Goal: Information Seeking & Learning: Understand process/instructions

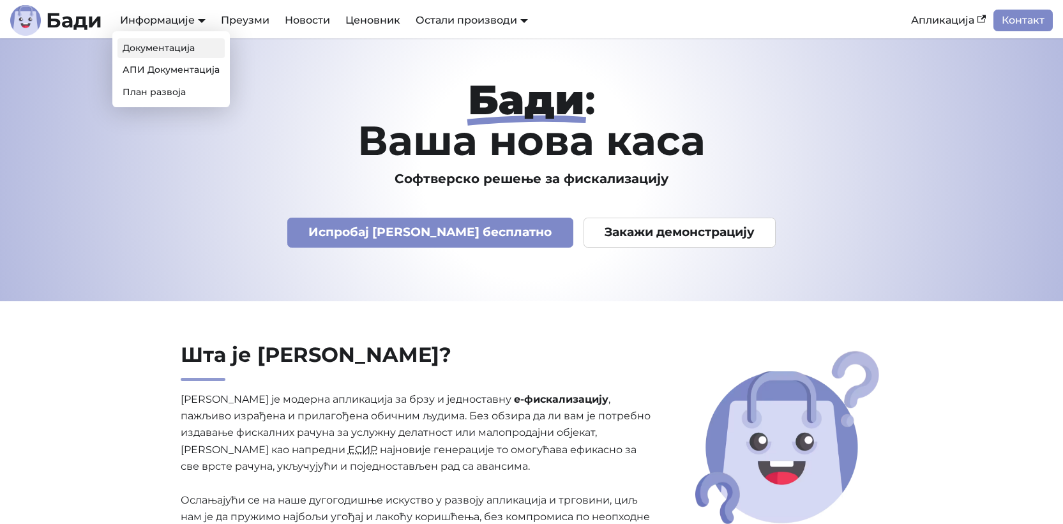
click at [177, 52] on link "Документација" at bounding box center [170, 48] width 107 height 20
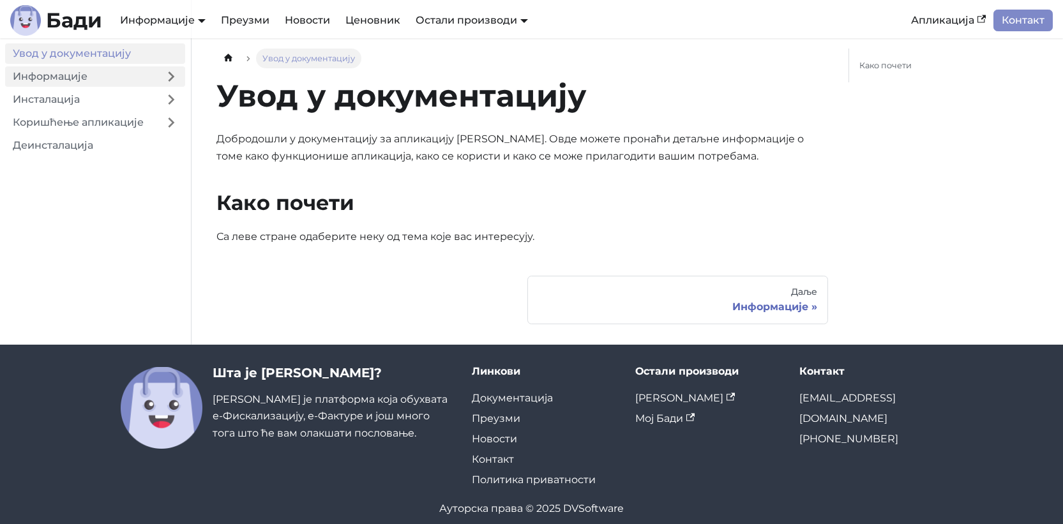
click at [122, 77] on link "Информације" at bounding box center [81, 76] width 152 height 20
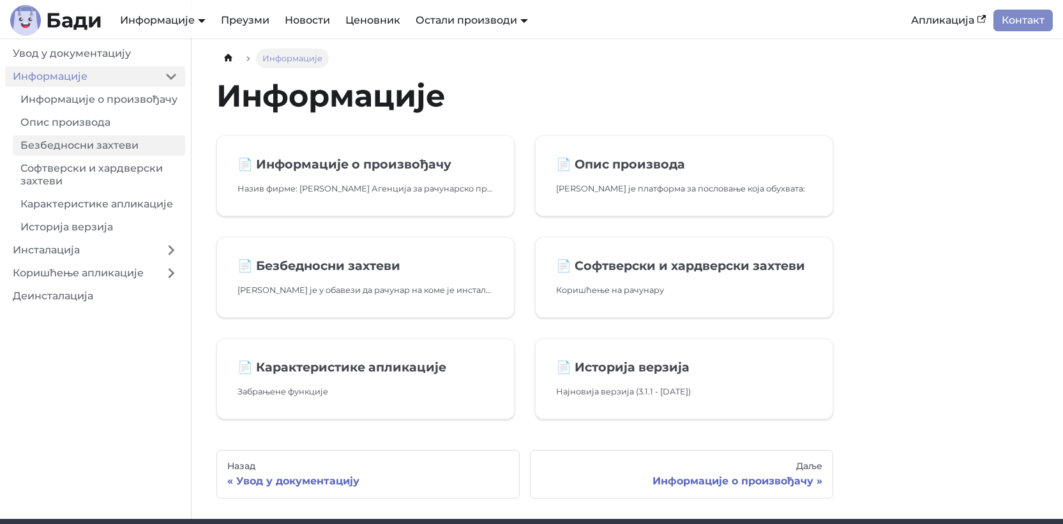
click at [115, 154] on link "Безбедносни захтеви" at bounding box center [99, 145] width 172 height 20
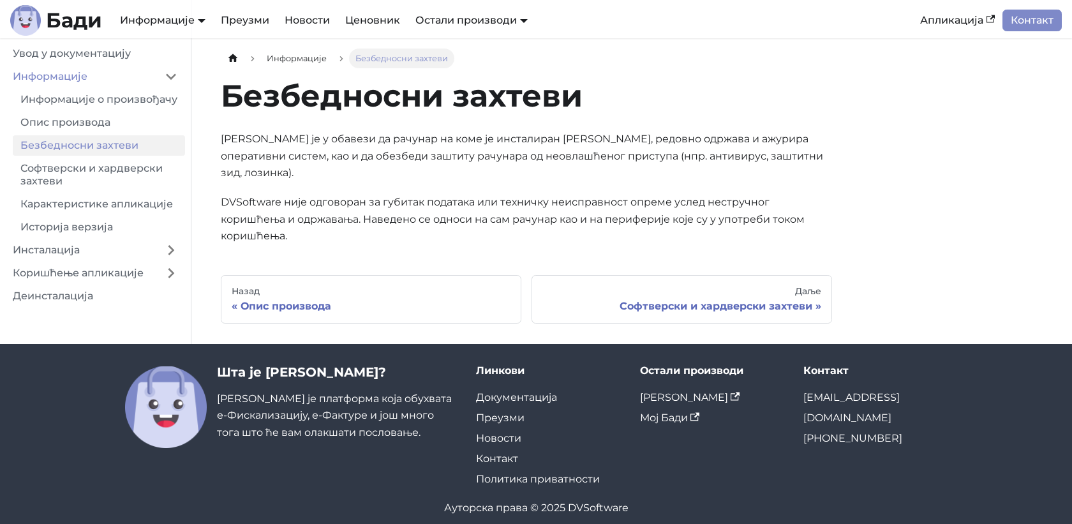
click at [420, 145] on p "Корисник је у обавези да рачунар на коме је инсталиран Бади, редовно одржава и …" at bounding box center [526, 156] width 611 height 50
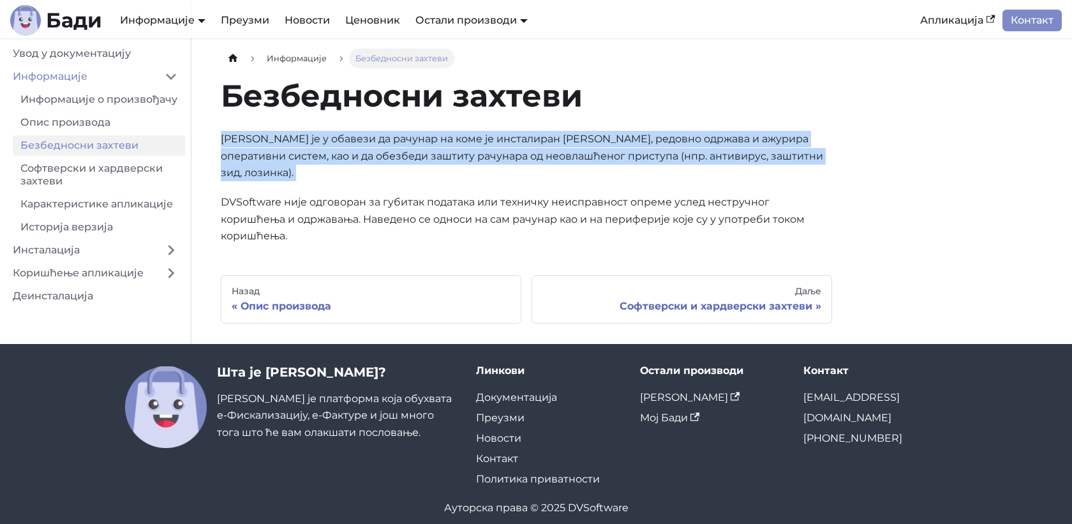
click at [420, 145] on p "Корисник је у обавези да рачунар на коме је инсталиран Бади, редовно одржава и …" at bounding box center [526, 156] width 611 height 50
click at [669, 286] on div "Даље" at bounding box center [681, 291] width 279 height 11
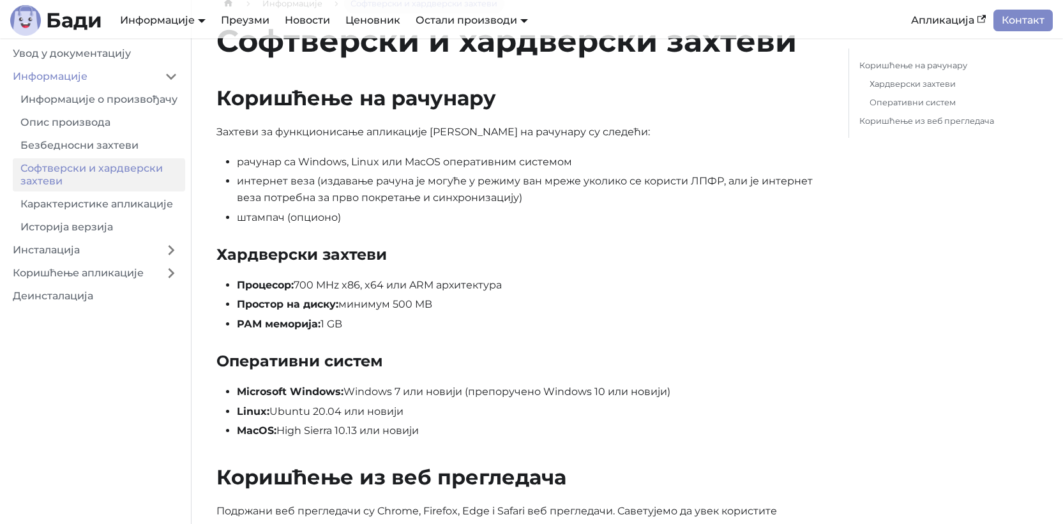
scroll to position [77, 0]
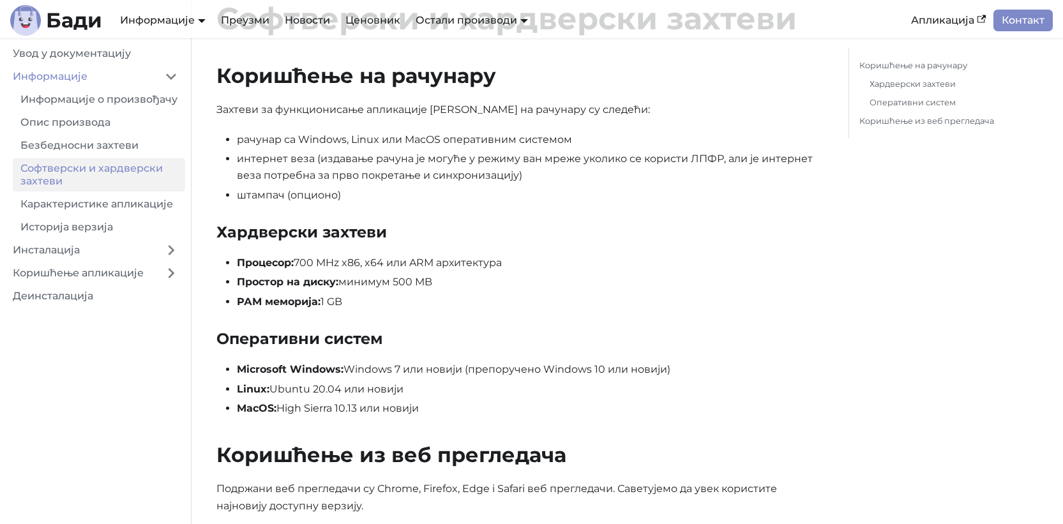
click at [632, 251] on div "Софтверски и хардверски захтеви Коришћење на рачунару Захтеви за функционисање …" at bounding box center [521, 309] width 611 height 621
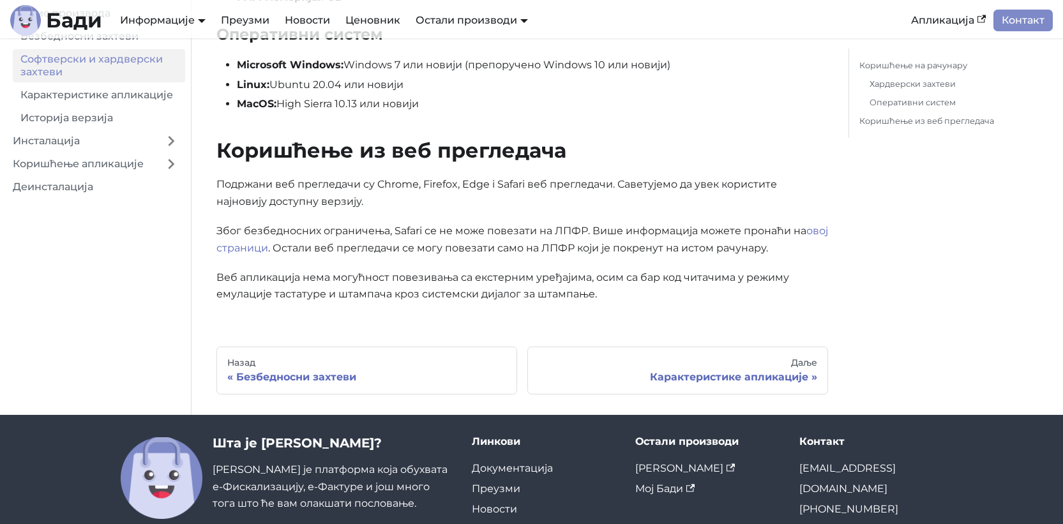
scroll to position [384, 0]
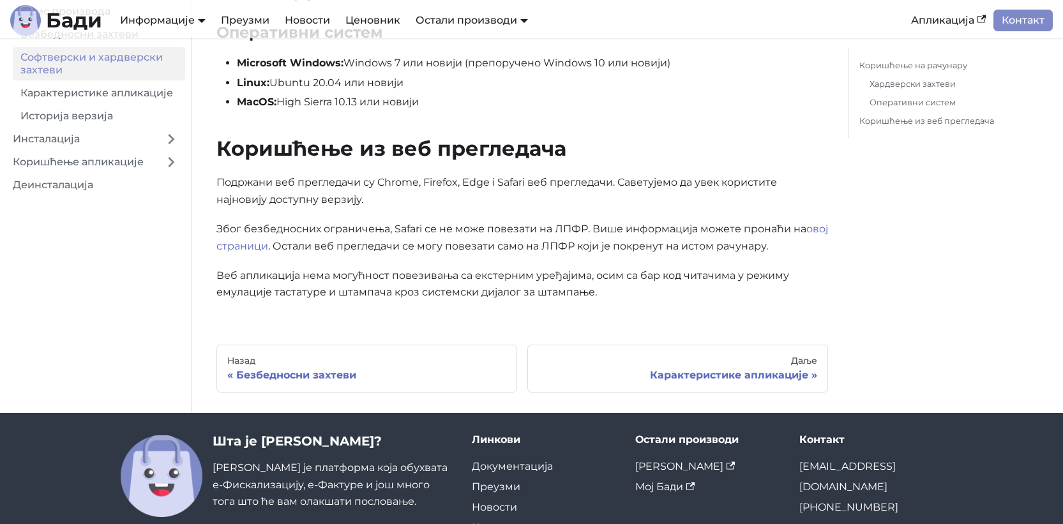
click at [377, 189] on p "Подржани веб прегледачи су Chrome, Firefox, Edge i Safari веб прегледачи. Савет…" at bounding box center [521, 191] width 611 height 34
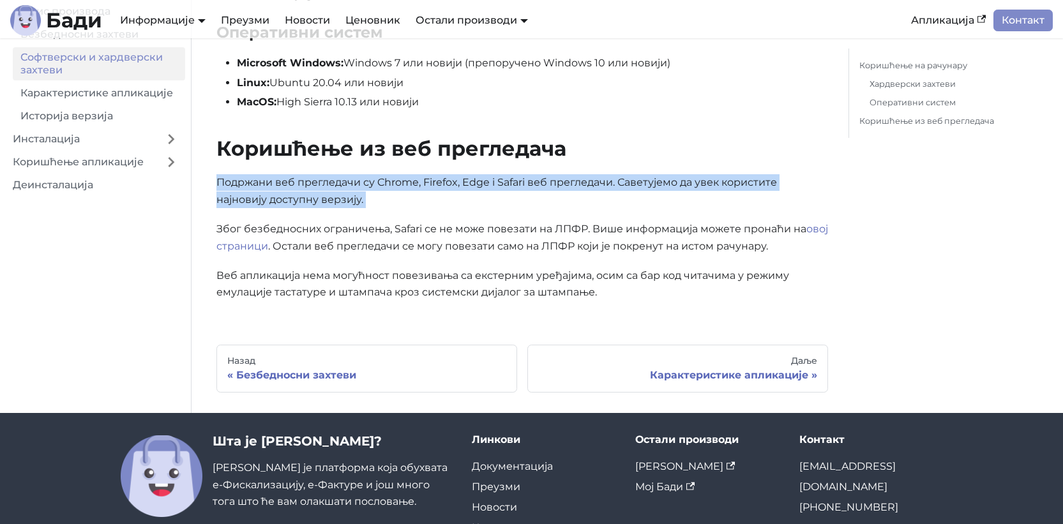
click at [377, 189] on p "Подржани веб прегледачи су Chrome, Firefox, Edge i Safari веб прегледачи. Савет…" at bounding box center [521, 191] width 611 height 34
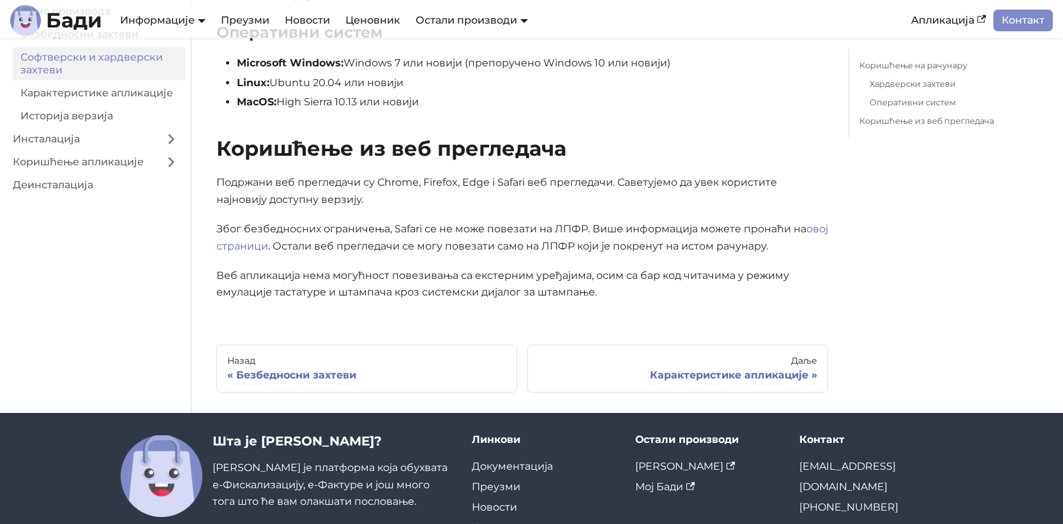
click at [407, 230] on p "Због безбедносних ограничења, Safari се не може повезати на ЛПФР. Више информац…" at bounding box center [521, 238] width 611 height 34
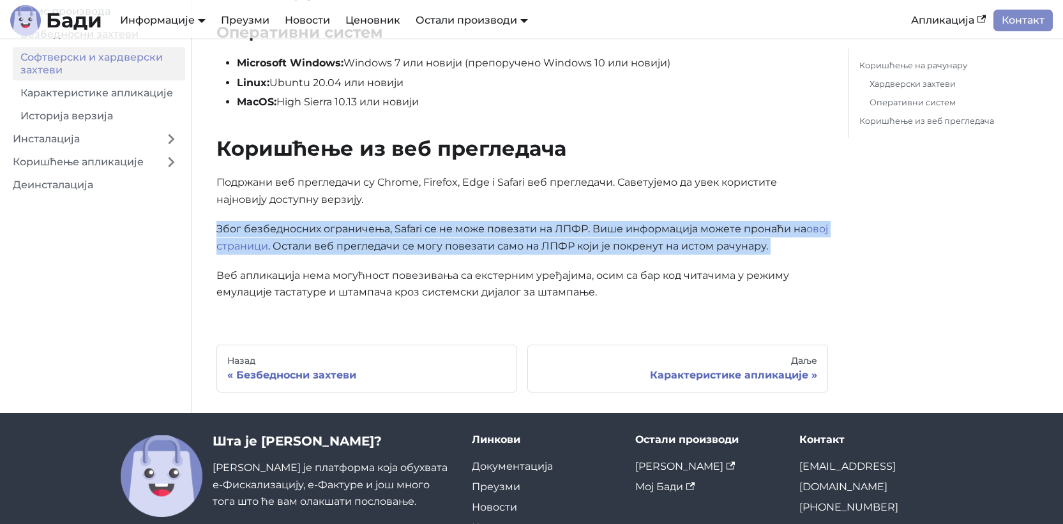
click at [407, 230] on p "Због безбедносних ограничења, Safari се не може повезати на ЛПФР. Више информац…" at bounding box center [521, 238] width 611 height 34
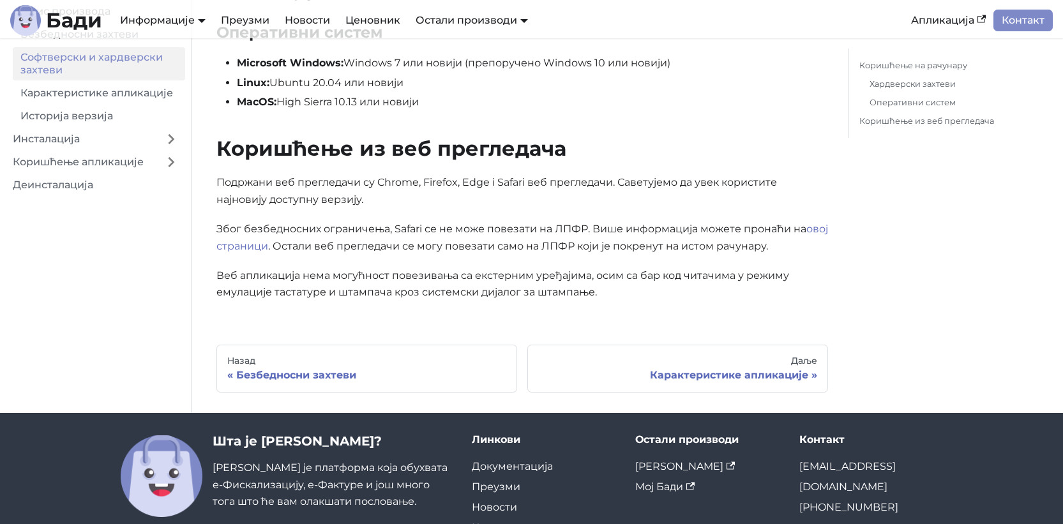
click at [386, 276] on p "Веб апликација нема могућност повезивања са екстерним уређајима, осим са бар ко…" at bounding box center [521, 284] width 611 height 34
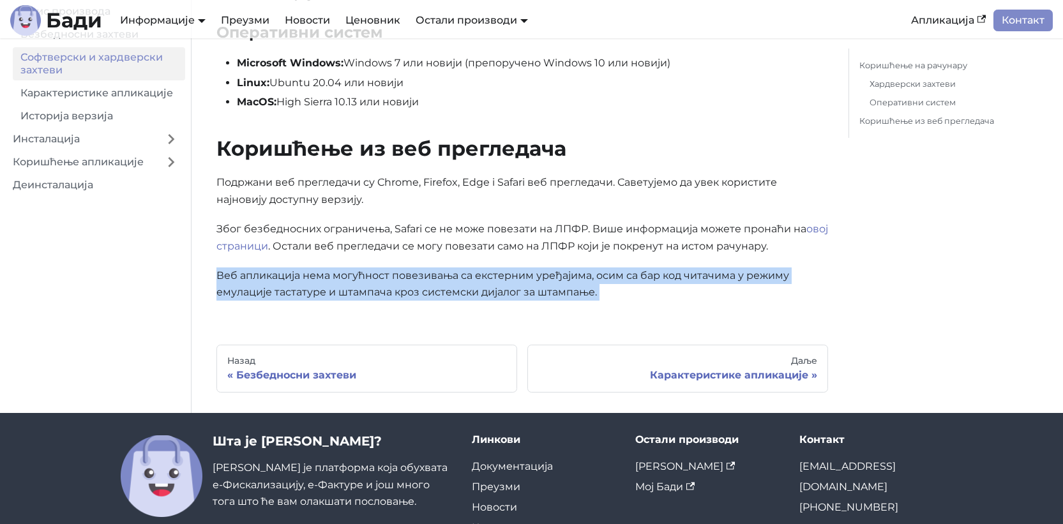
click at [386, 276] on p "Веб апликација нема могућност повезивања са екстерним уређајима, осим са бар ко…" at bounding box center [521, 284] width 611 height 34
click at [138, 103] on link "Карактеристике апликације" at bounding box center [99, 93] width 172 height 20
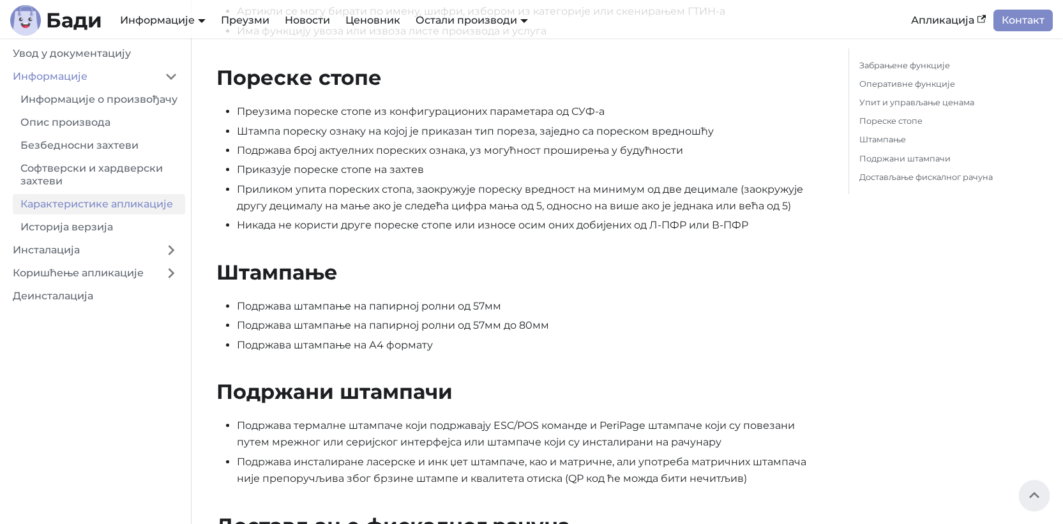
scroll to position [1004, 0]
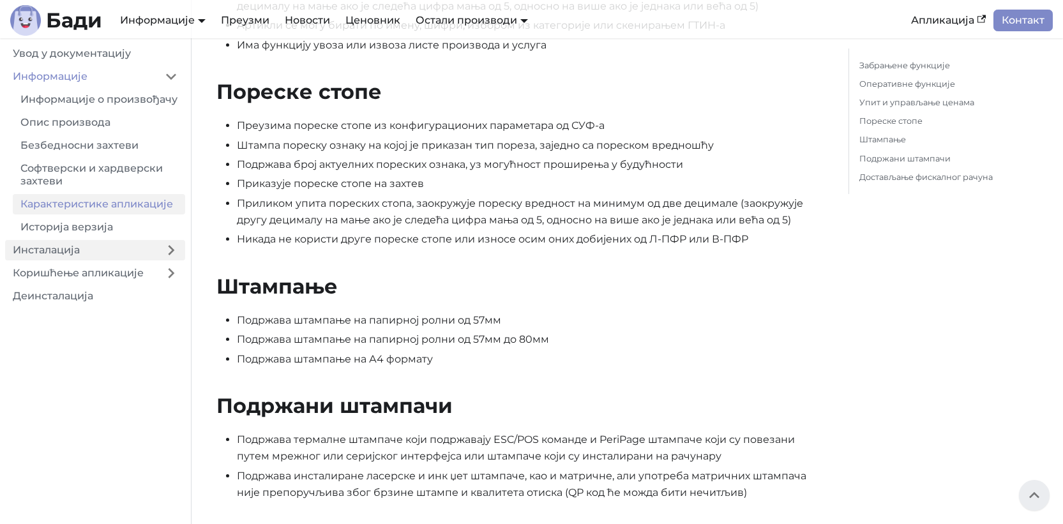
click at [117, 260] on link "Инсталација" at bounding box center [81, 250] width 152 height 20
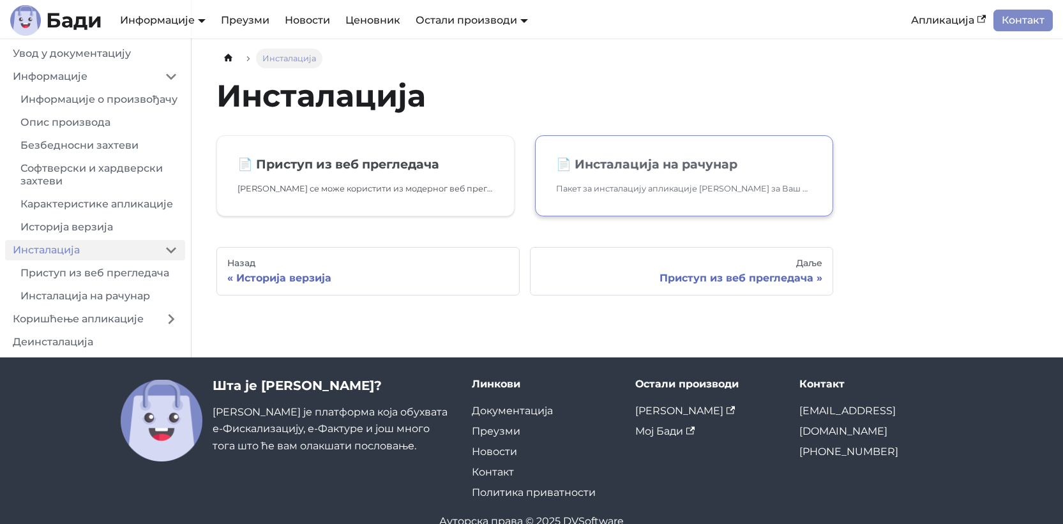
click at [656, 199] on link "📄️ Инсталација на рачунар Пакет за инсталацију апликације Бади за Ваш оперативн…" at bounding box center [684, 175] width 298 height 81
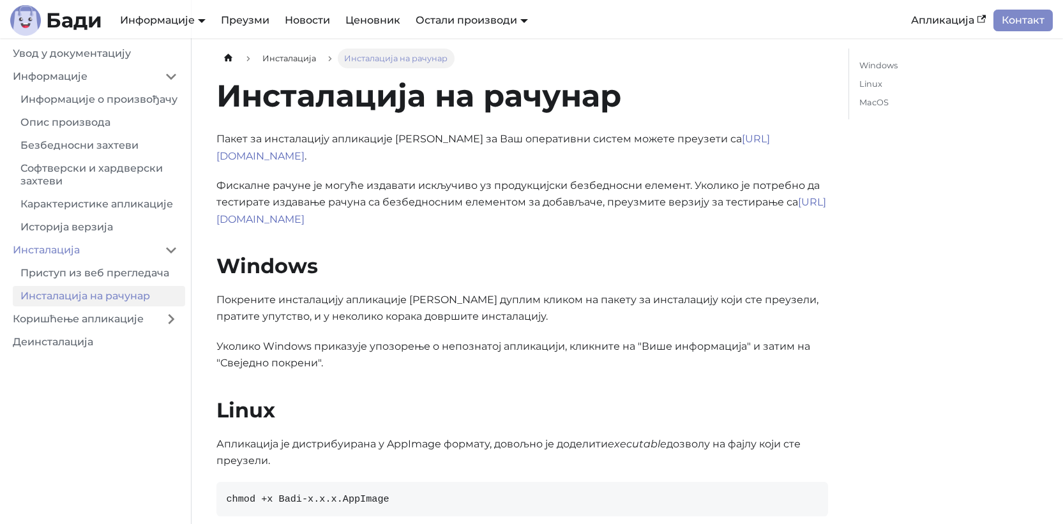
click at [502, 177] on p "Фискалне рачуне је могуће издавати искључиво уз продукцијски безбедносни елемен…" at bounding box center [521, 202] width 611 height 50
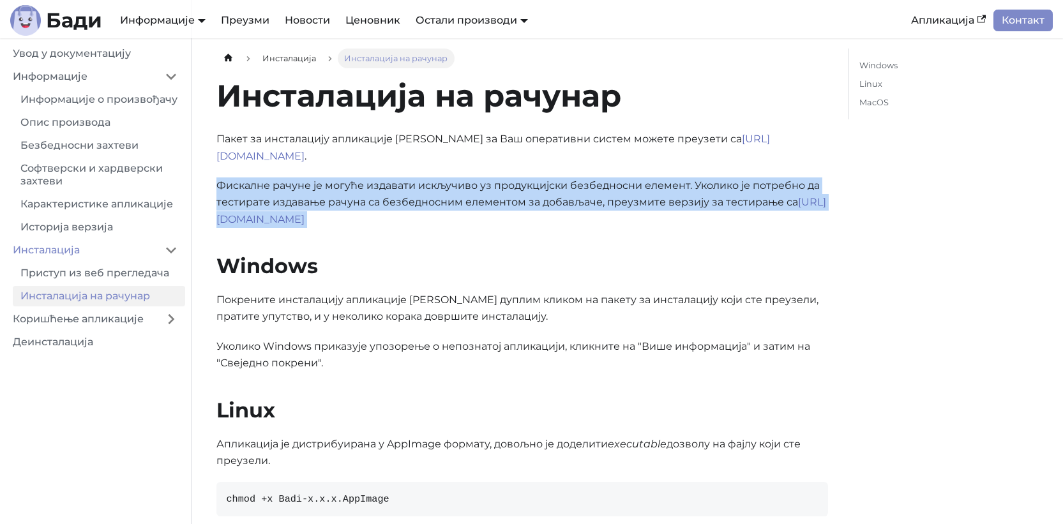
click at [503, 177] on p "Фискалне рачуне је могуће издавати искључиво уз продукцијски безбедносни елемен…" at bounding box center [521, 202] width 611 height 50
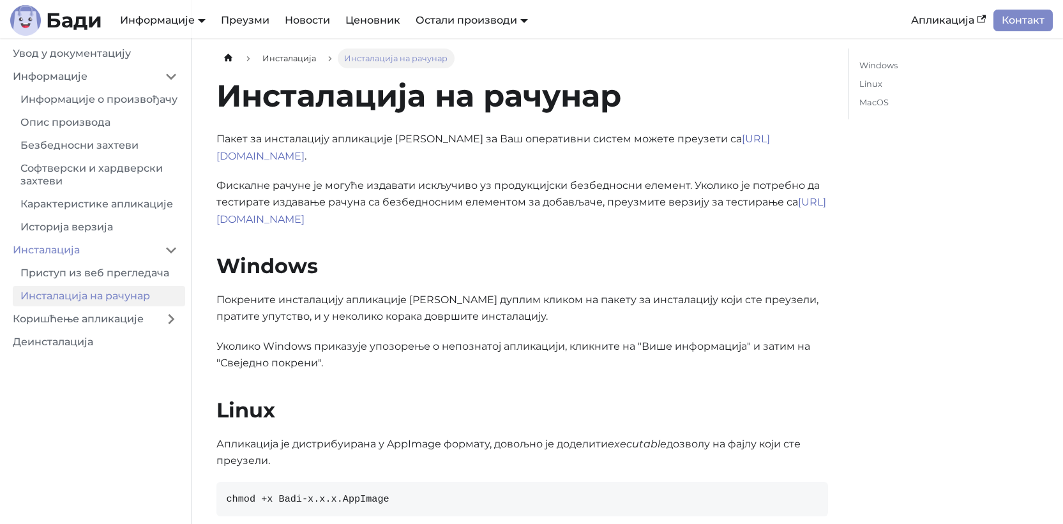
click at [586, 158] on div "Инсталација на рачунар Пакет за инсталацију апликације Бади за Ваш оперативни с…" at bounding box center [521, 360] width 611 height 567
drag, startPoint x: 454, startPoint y: 184, endPoint x: 613, endPoint y: 185, distance: 158.3
click at [613, 185] on p "Фискалне рачуне је могуће издавати искључиво уз продукцијски безбедносни елемен…" at bounding box center [521, 202] width 611 height 50
click at [370, 202] on link "https://badi.rs/download-sandbox/" at bounding box center [520, 210] width 609 height 29
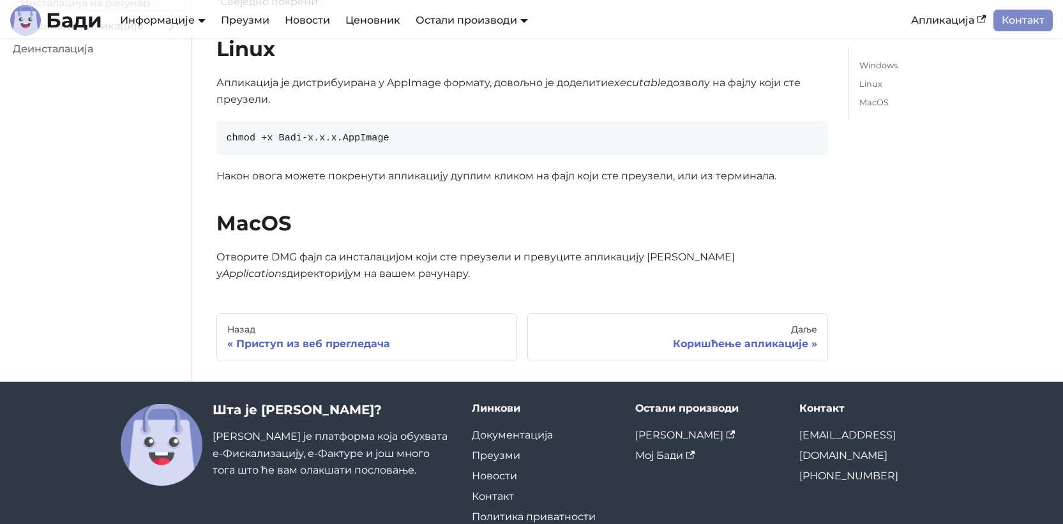
scroll to position [396, 0]
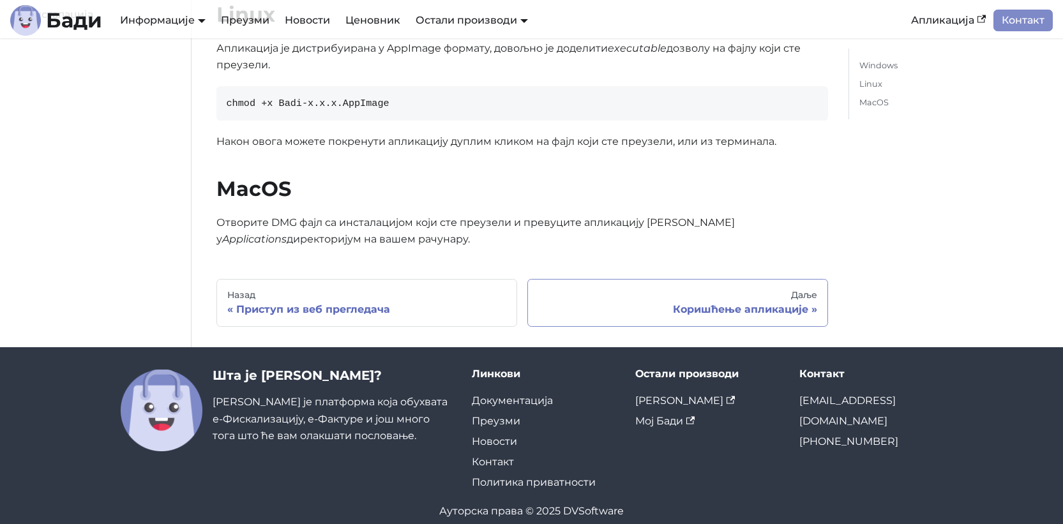
click at [731, 303] on div "Коришћење апликације" at bounding box center [677, 309] width 279 height 13
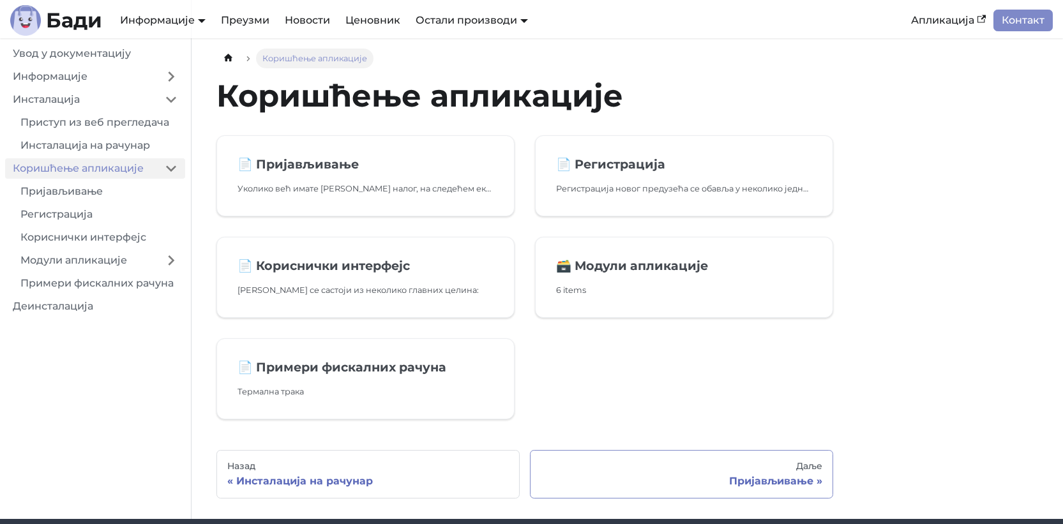
click at [770, 481] on div "Пријављивање" at bounding box center [681, 481] width 281 height 13
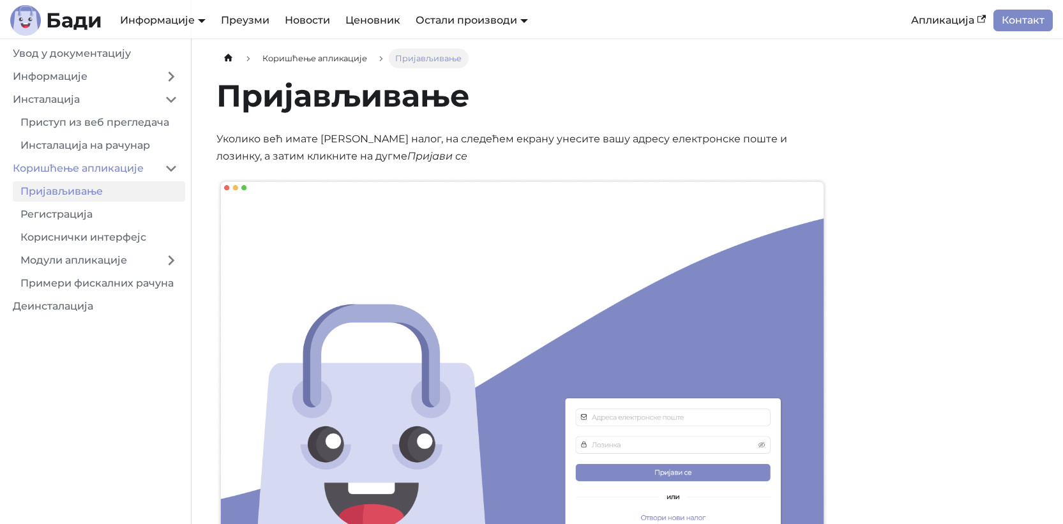
click at [439, 140] on p "Уколико већ имате Бади налог, на следећем екрану унесите вашу адресу електронск…" at bounding box center [521, 148] width 611 height 34
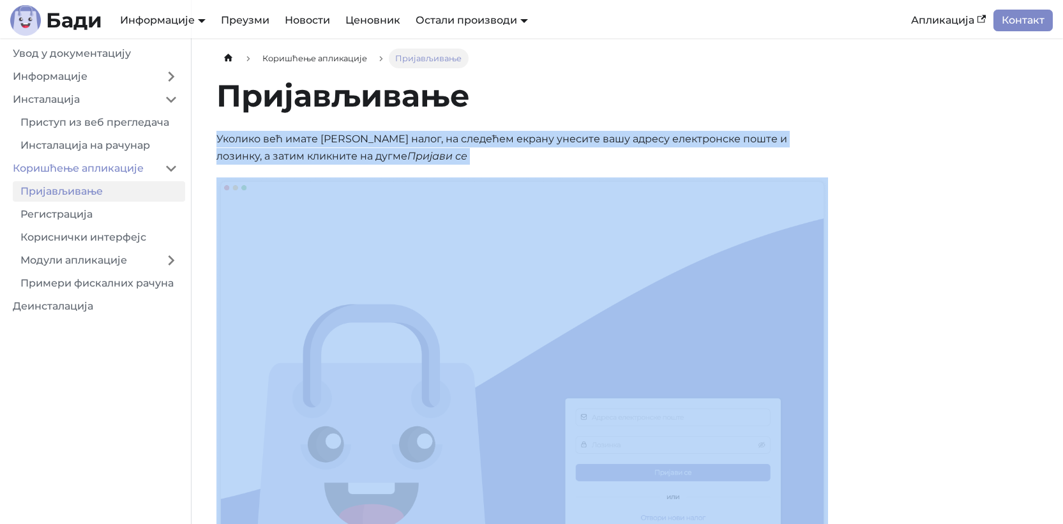
click at [439, 137] on p "Уколико већ имате Бади налог, на следећем екрану унесите вашу адресу електронск…" at bounding box center [521, 148] width 611 height 34
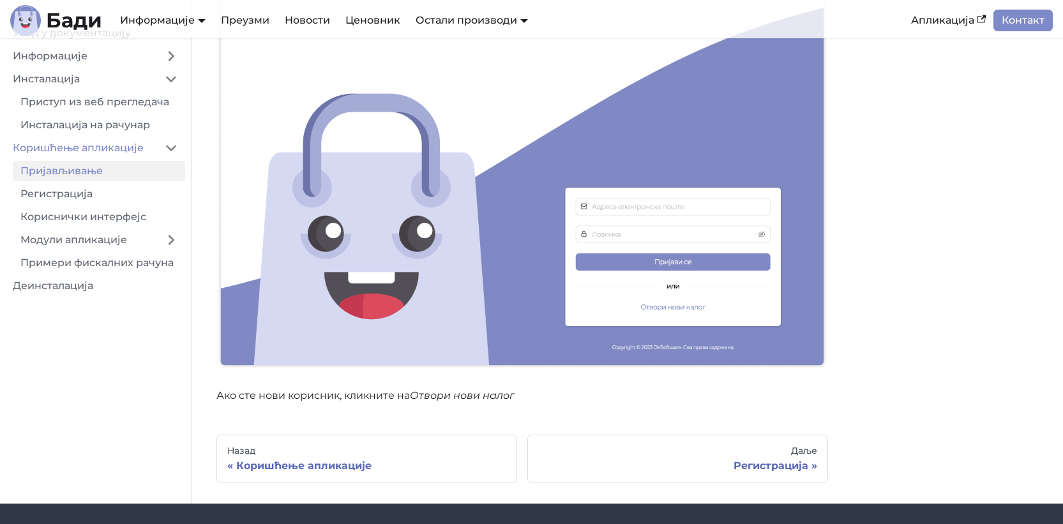
scroll to position [383, 0]
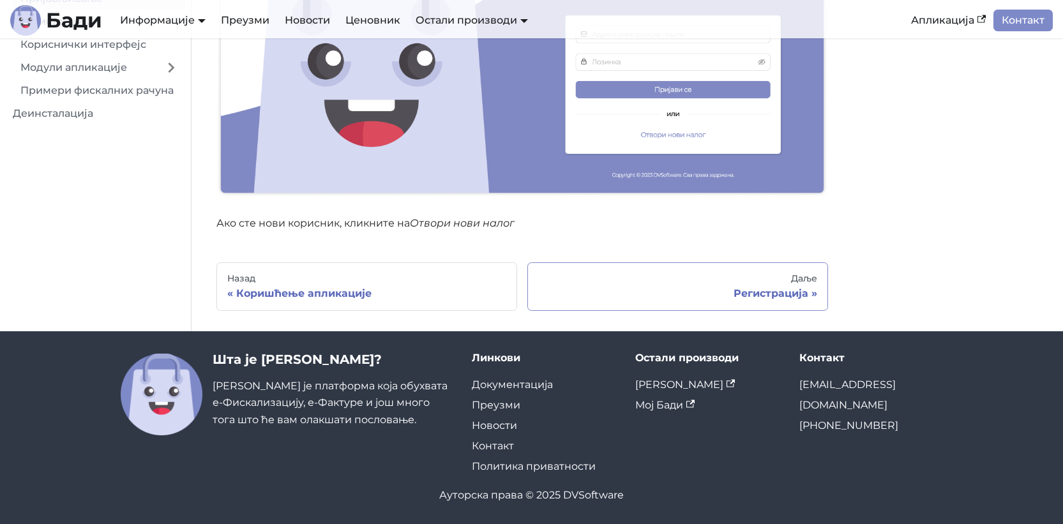
click at [770, 290] on div "Регистрација" at bounding box center [677, 293] width 279 height 13
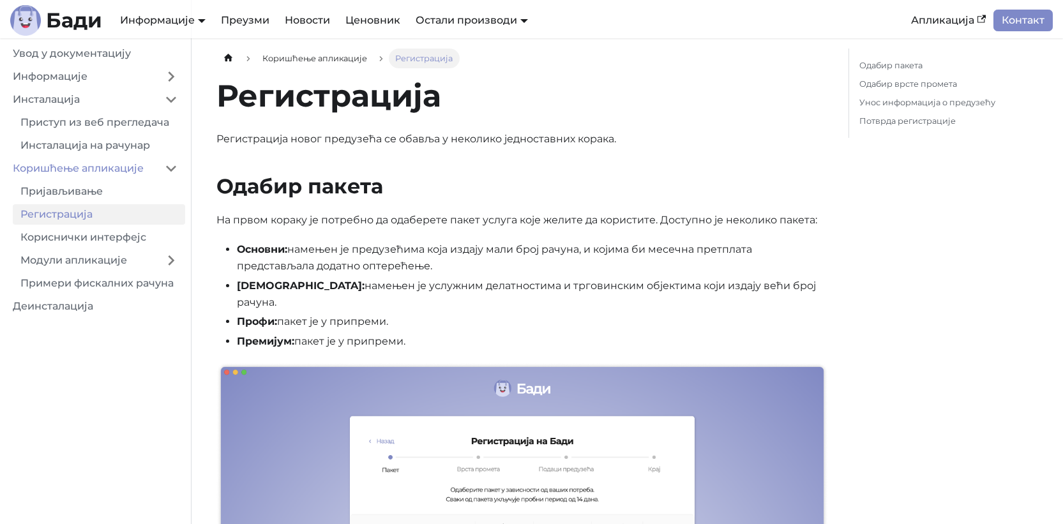
click at [532, 137] on p "Регистрација новог предузећа се обавља у неколико једноставних корака." at bounding box center [521, 139] width 611 height 17
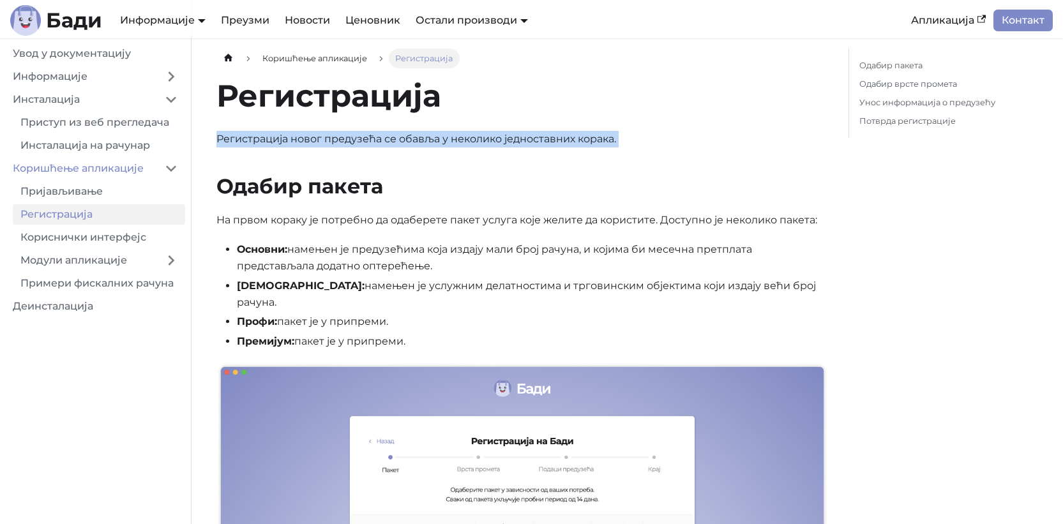
click at [532, 137] on p "Регистрација новог предузећа се обавља у неколико једноставних корака." at bounding box center [521, 139] width 611 height 17
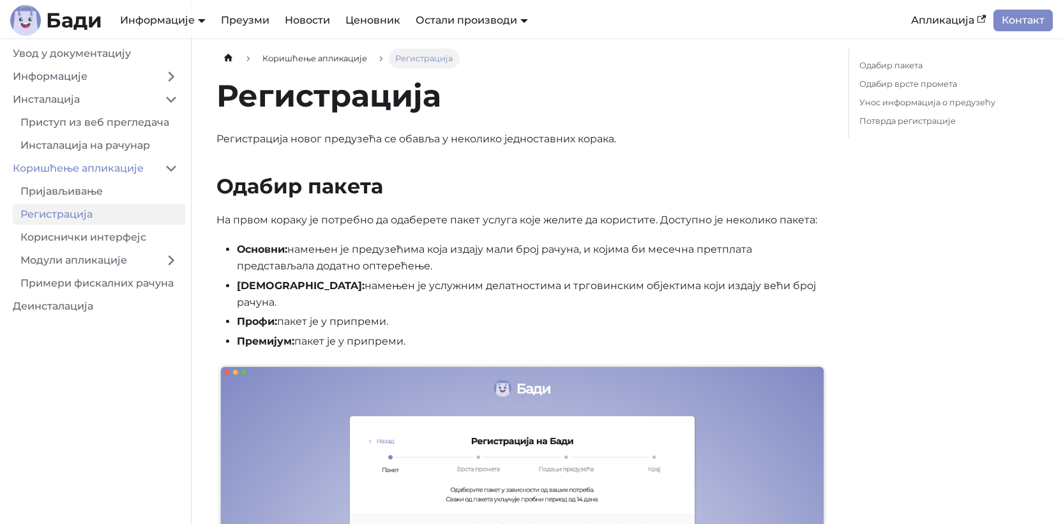
click at [456, 283] on li "Стандард: намењен је услужним делатностима и трговинским објектима који издају …" at bounding box center [532, 295] width 591 height 34
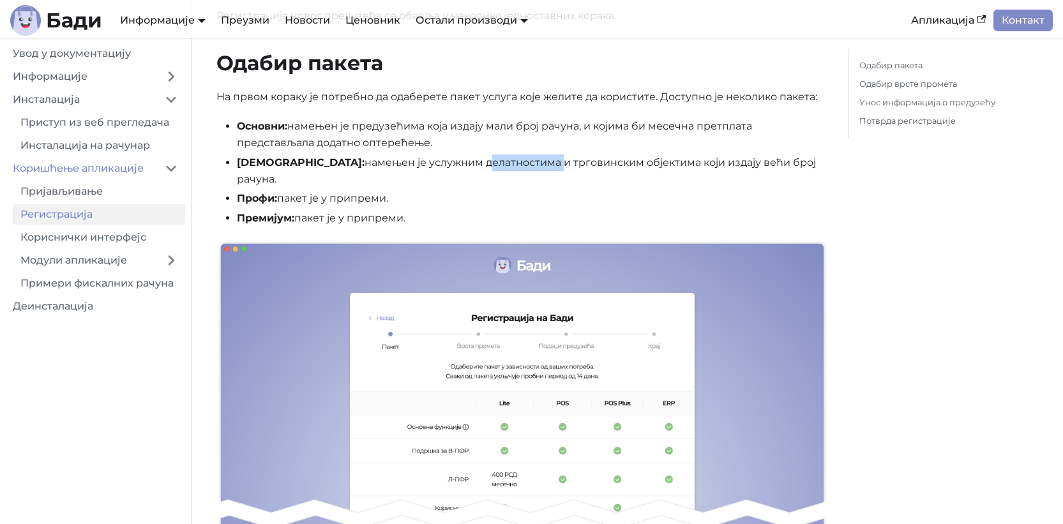
scroll to position [123, 0]
click at [476, 153] on ul "Основни: намењен је предузећима која издају мали број рачуна, и којима би месеч…" at bounding box center [521, 173] width 611 height 108
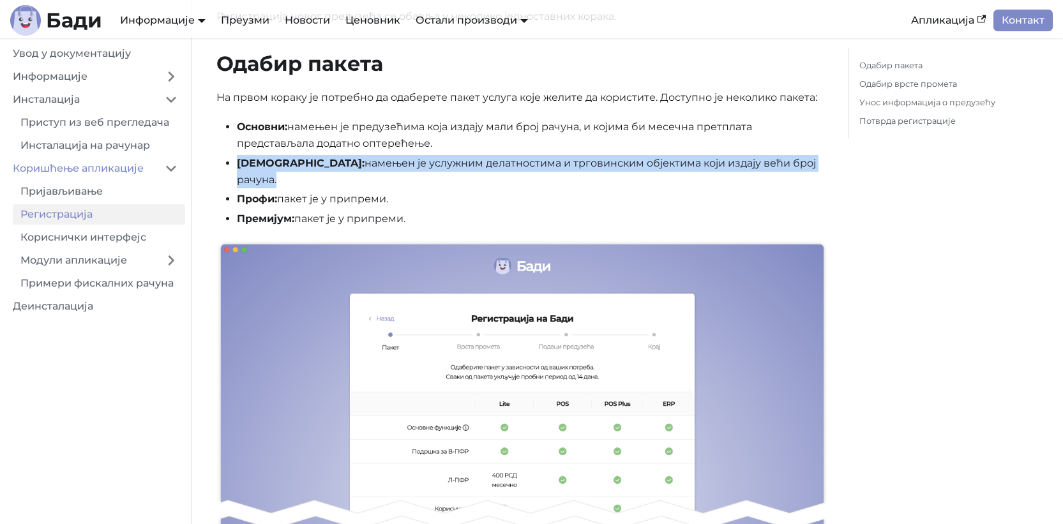
click at [477, 153] on ul "Основни: намењен је предузећима која издају мали број рачуна, и којима би месеч…" at bounding box center [521, 173] width 611 height 108
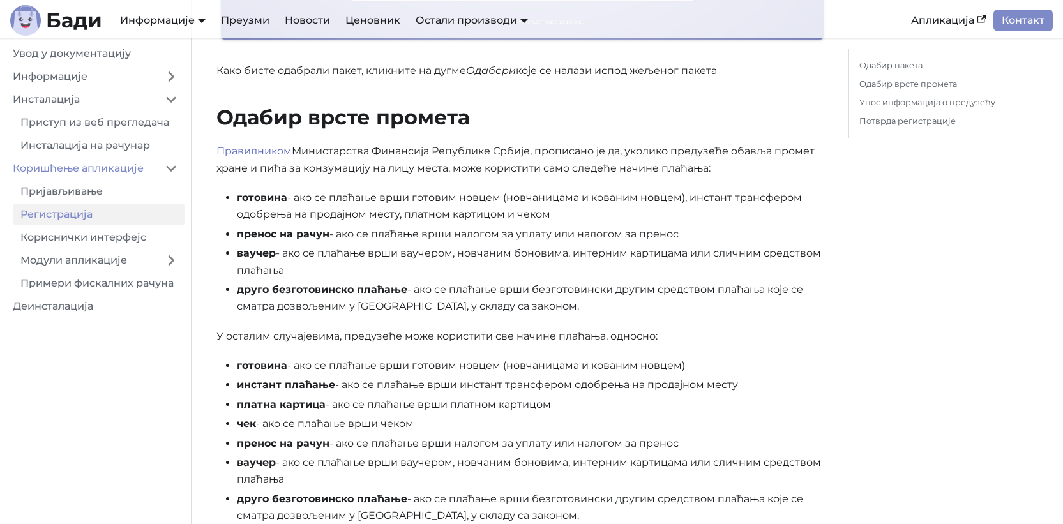
scroll to position [724, 0]
click at [474, 147] on p "Правилником Министарства Финансија Републике Србије, прописано је да, уколико п…" at bounding box center [521, 159] width 611 height 34
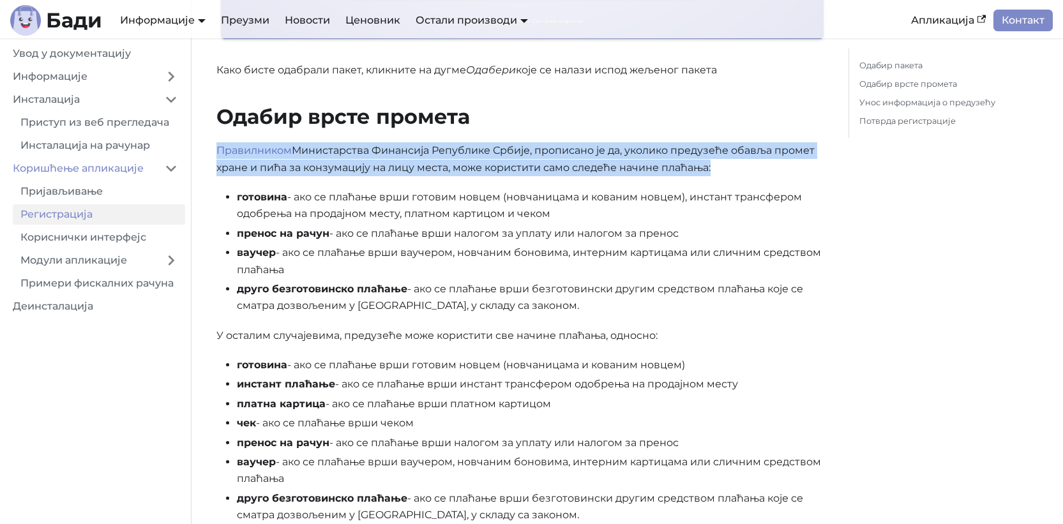
click at [474, 147] on p "Правилником Министарства Финансија Републике Србије, прописано је да, уколико п…" at bounding box center [521, 159] width 611 height 34
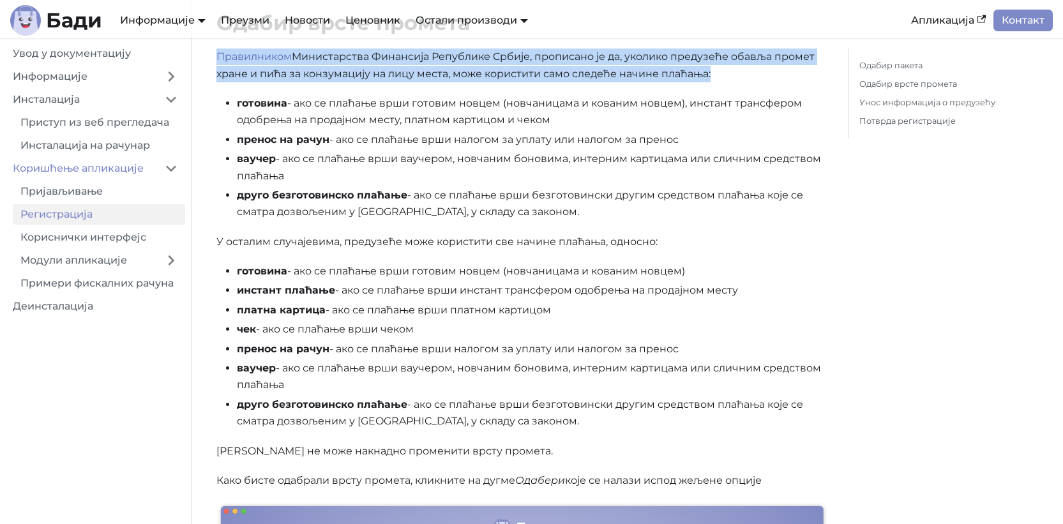
scroll to position [837, 0]
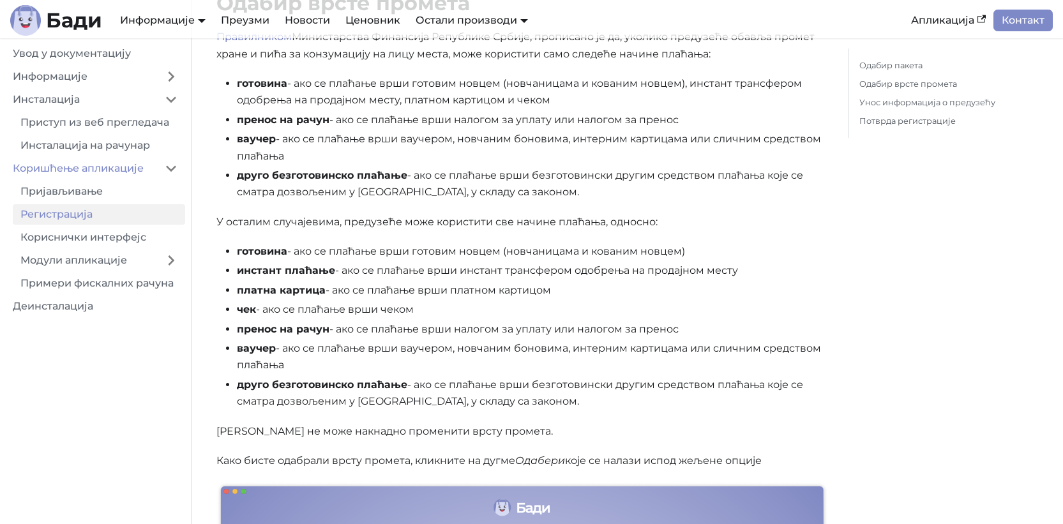
click at [408, 243] on li "готовина - ако се плаћање врши готовим новцем (новчаницама и кованим новцем)" at bounding box center [532, 251] width 591 height 17
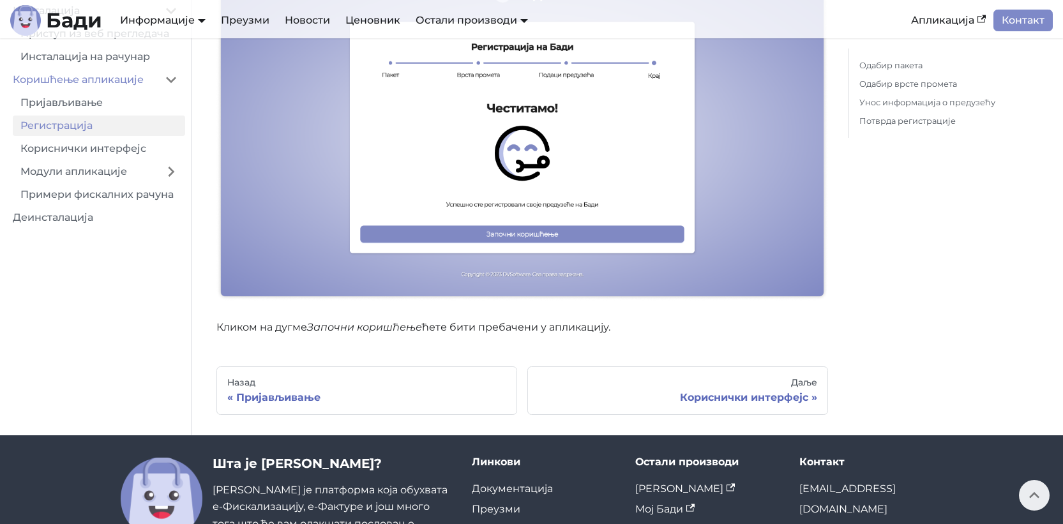
scroll to position [2555, 0]
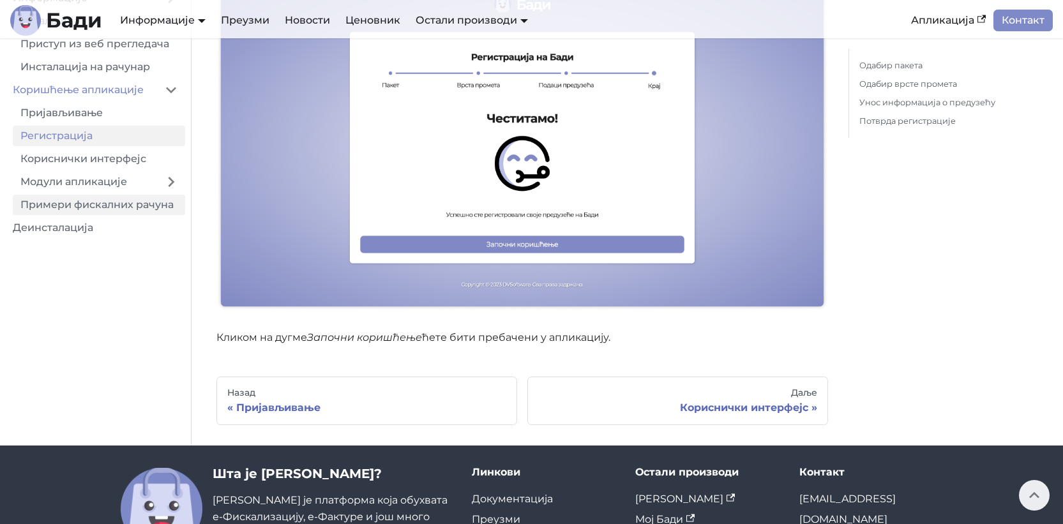
click at [113, 195] on link "Примери фискалних рачуна" at bounding box center [99, 205] width 172 height 20
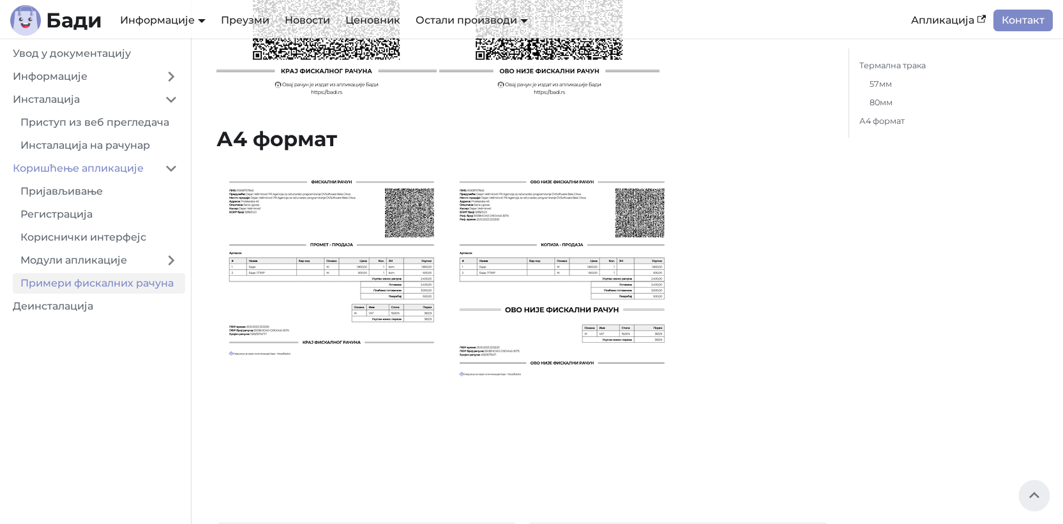
scroll to position [2207, 0]
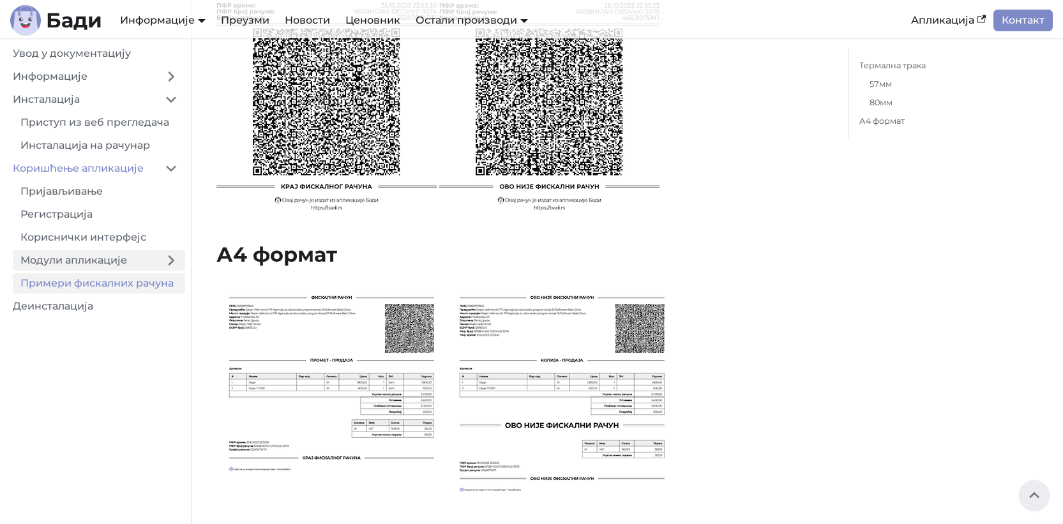
click at [96, 262] on link "Модули апликације" at bounding box center [85, 260] width 144 height 20
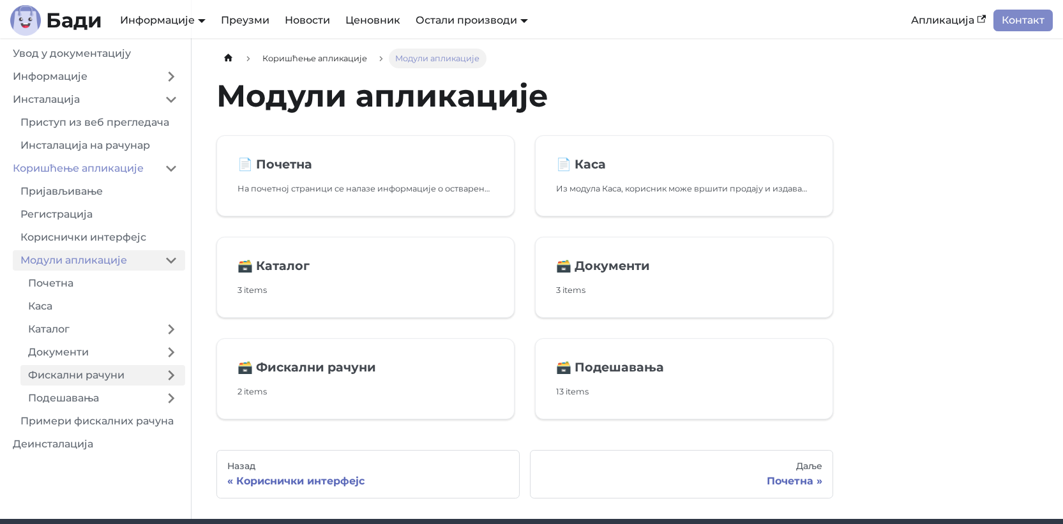
click at [120, 377] on link "Фискални рачуни" at bounding box center [88, 375] width 137 height 20
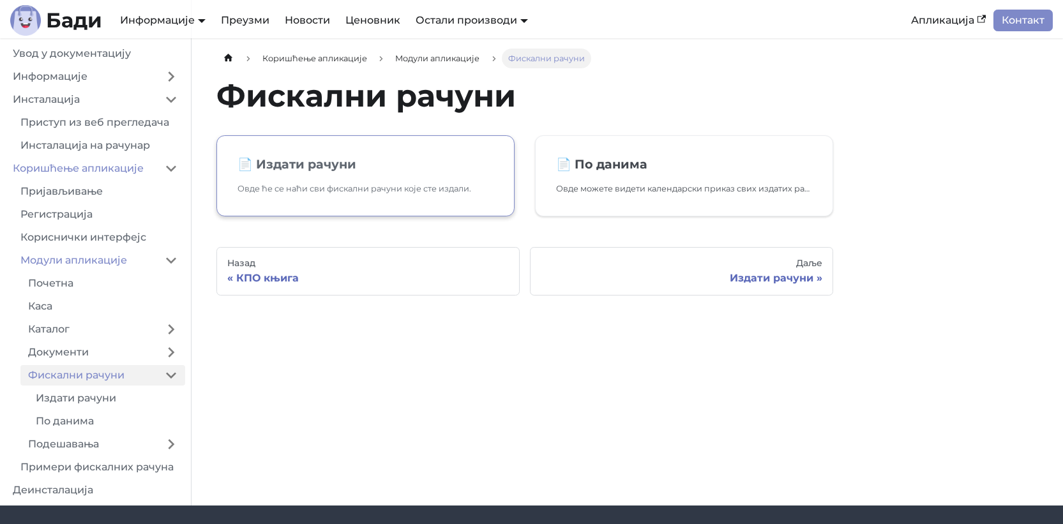
click at [380, 184] on p "Овде ће се наћи сви фискални рачуни које сте издали." at bounding box center [365, 188] width 256 height 13
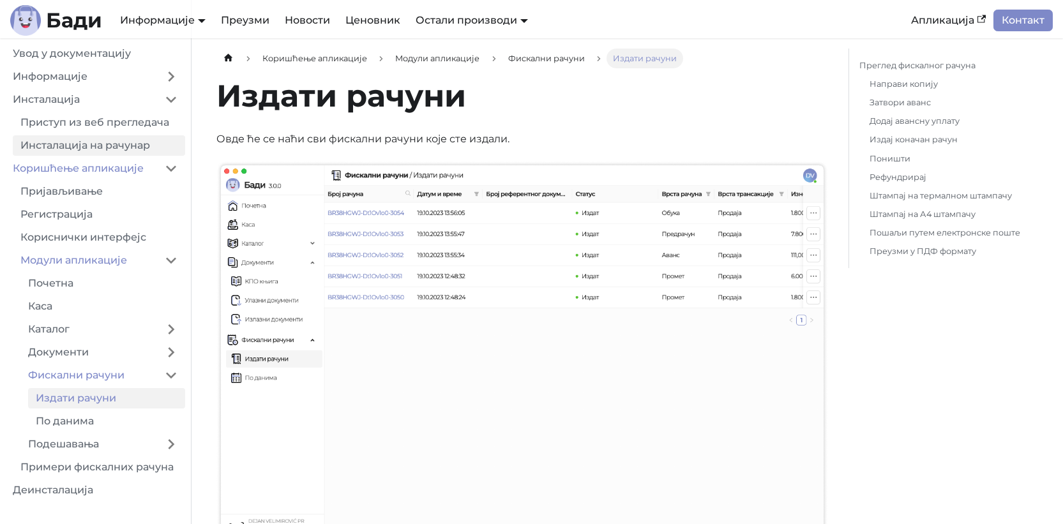
click at [133, 144] on link "Инсталација на рачунар" at bounding box center [99, 145] width 172 height 20
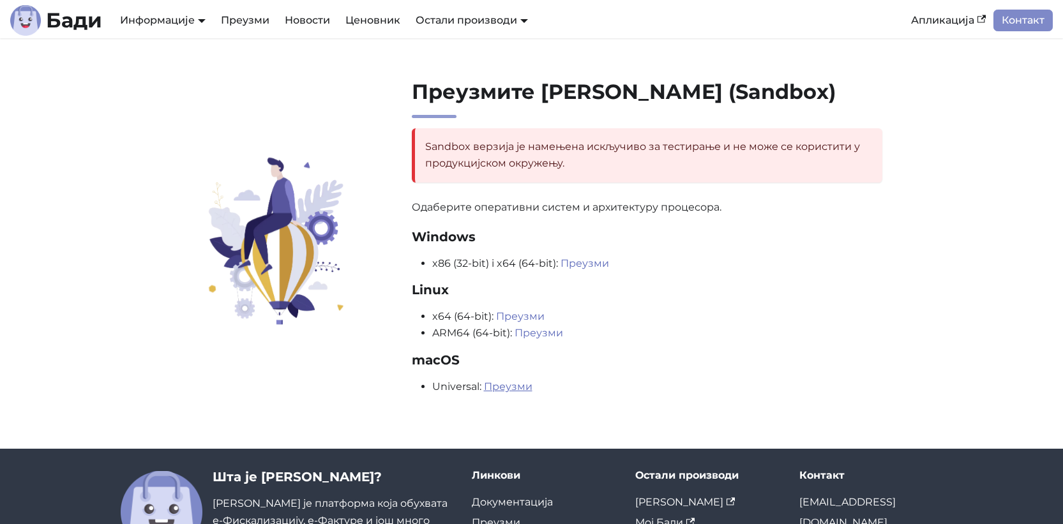
click at [513, 389] on link "Преузми" at bounding box center [508, 386] width 48 height 12
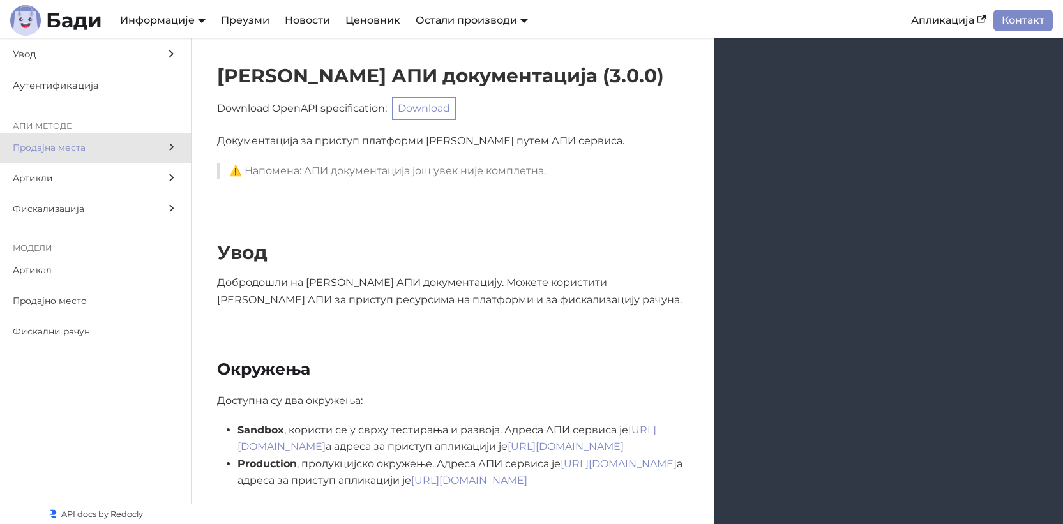
click at [126, 151] on span "Продајна места" at bounding box center [83, 147] width 141 height 15
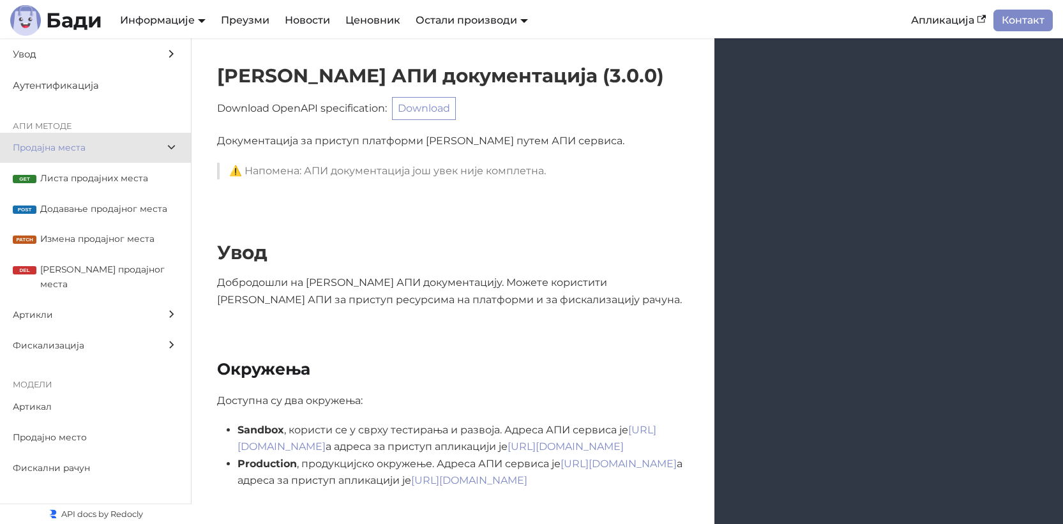
scroll to position [1216, 0]
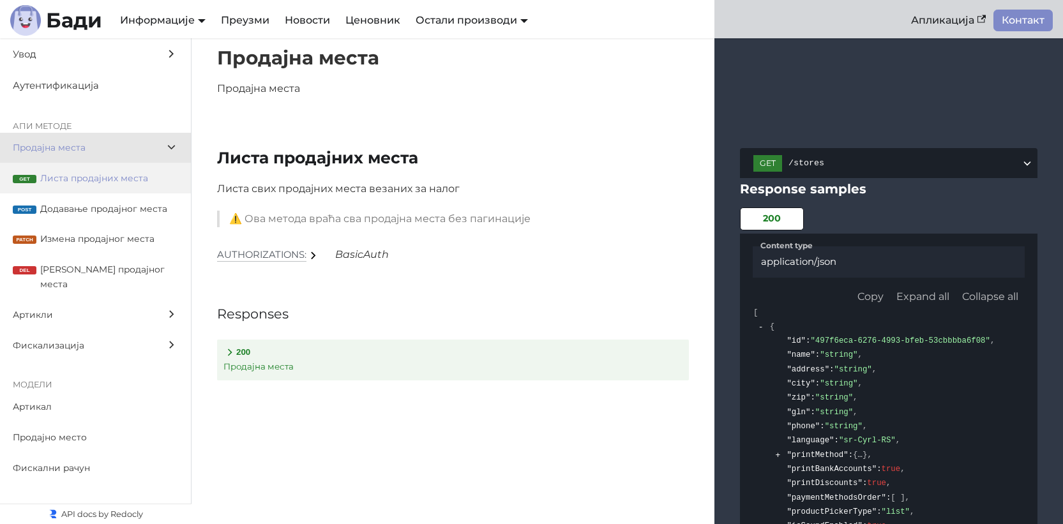
click at [118, 181] on span "Листа продајних места" at bounding box center [109, 178] width 138 height 15
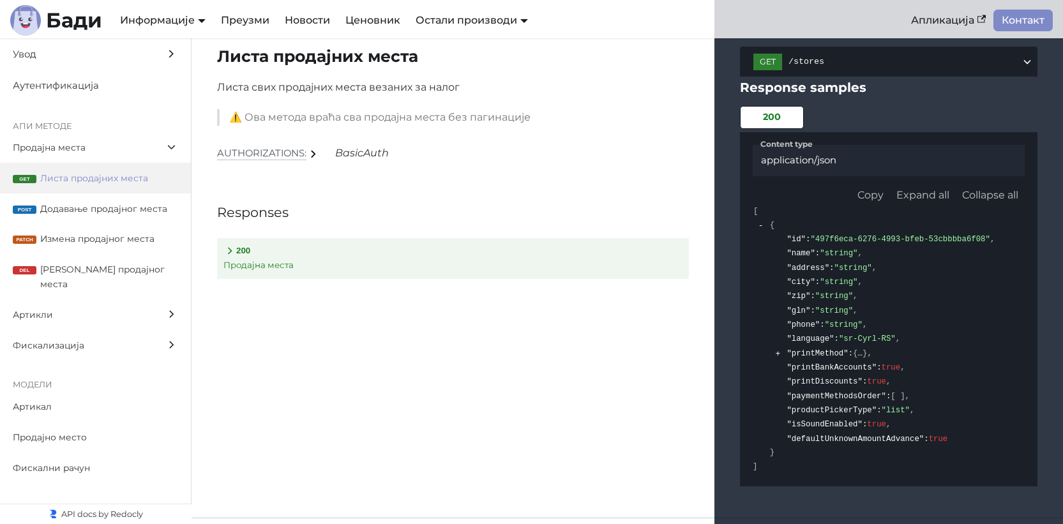
click at [93, 308] on span "Артикли" at bounding box center [83, 315] width 141 height 15
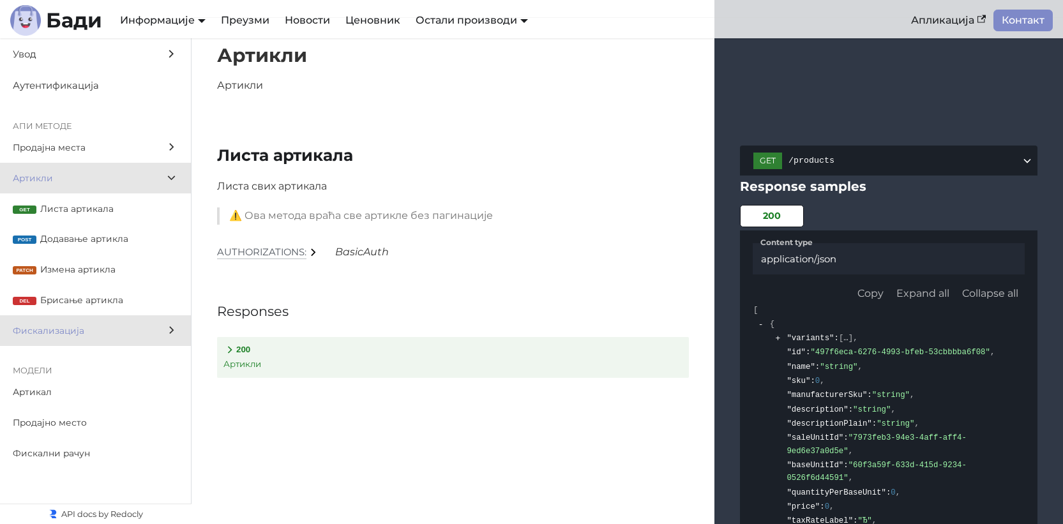
click at [101, 329] on span "Фискализација" at bounding box center [83, 331] width 141 height 15
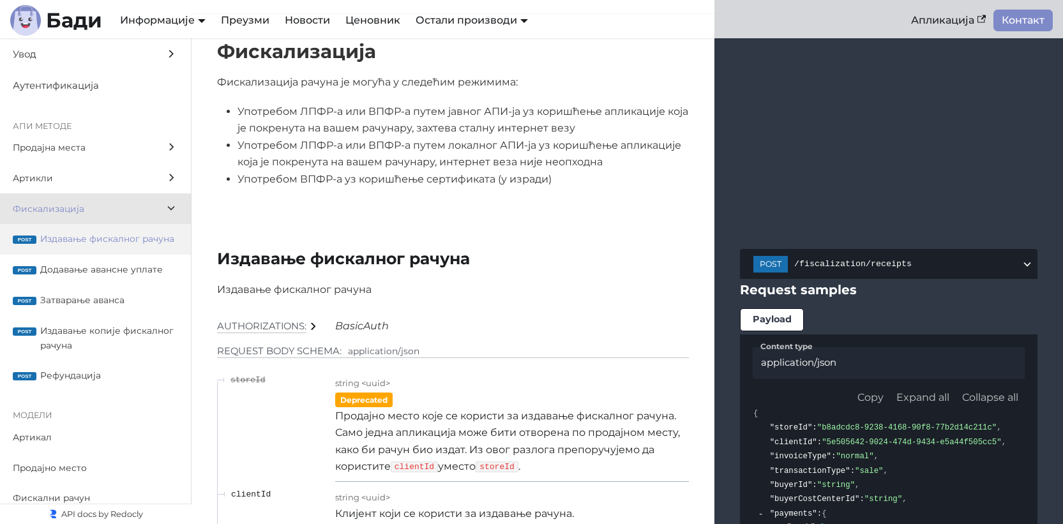
click at [98, 246] on span "Издавање фискалног рачуна" at bounding box center [109, 239] width 138 height 15
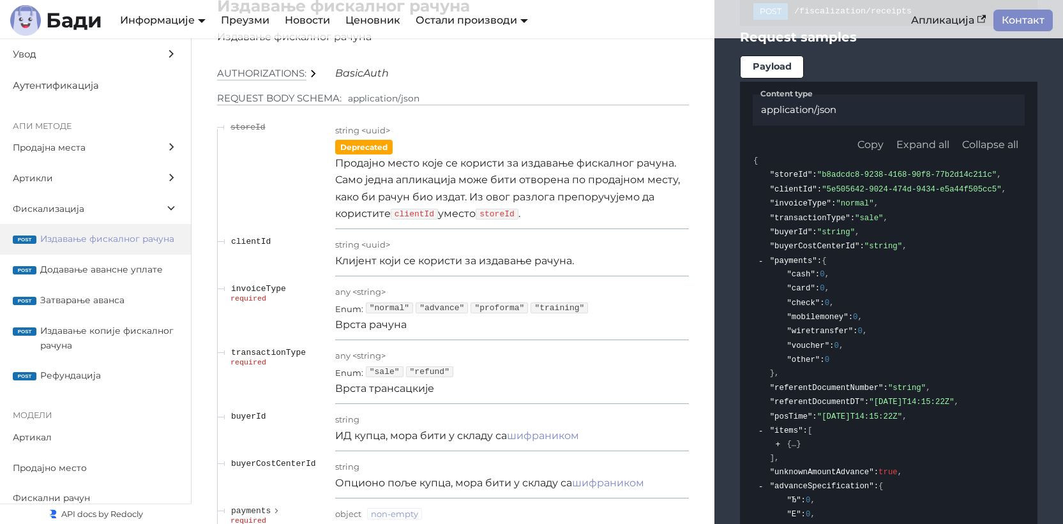
scroll to position [11019, 0]
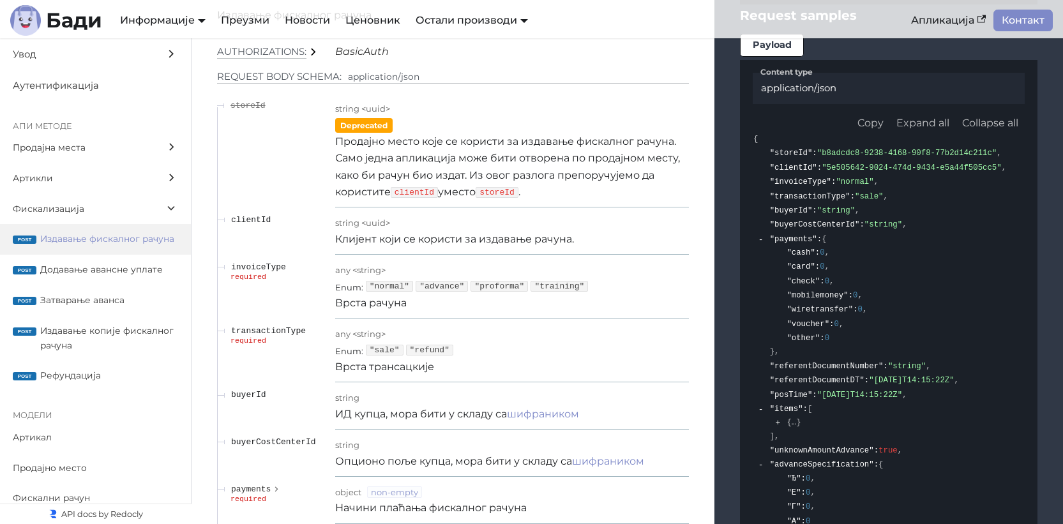
click at [373, 248] on p "Клијент који се користи за издавање рачуна." at bounding box center [512, 239] width 354 height 17
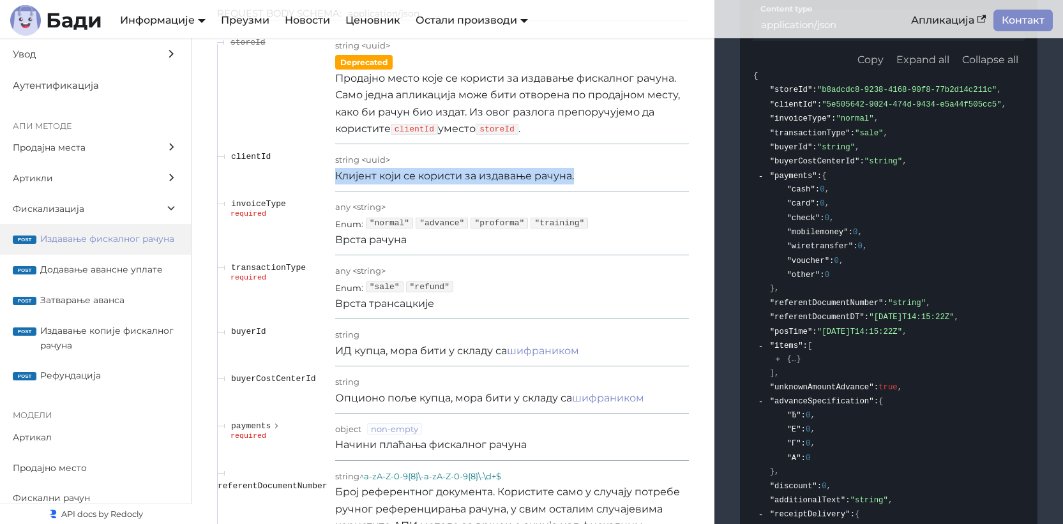
scroll to position [11105, 0]
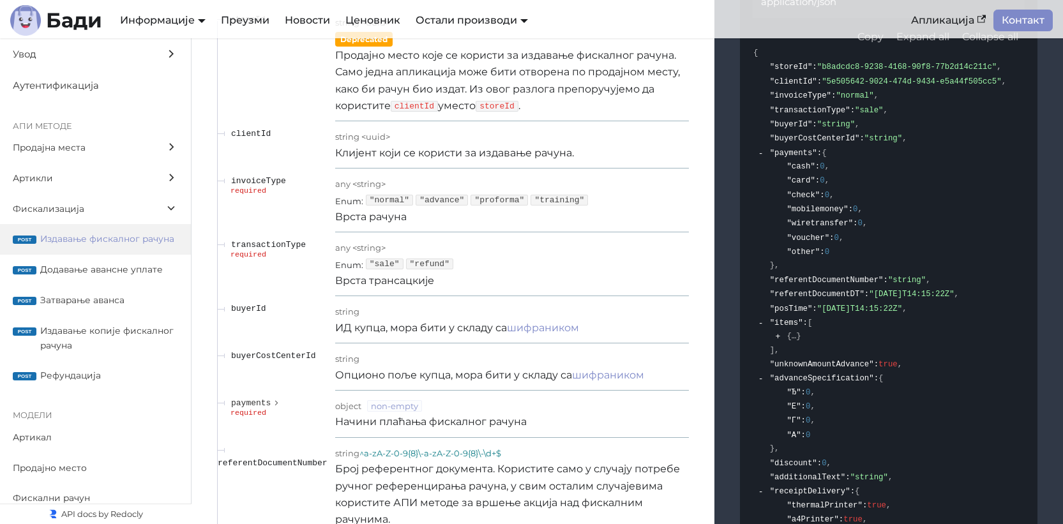
click at [366, 225] on p "Врста рачуна" at bounding box center [512, 217] width 354 height 17
click at [368, 225] on p "Врста рачуна" at bounding box center [512, 217] width 354 height 17
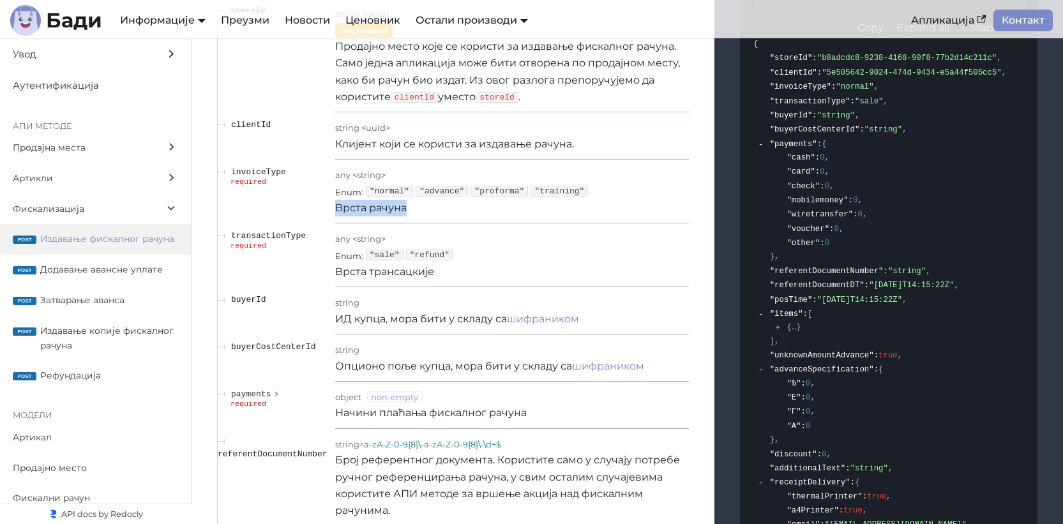
scroll to position [11120, 0]
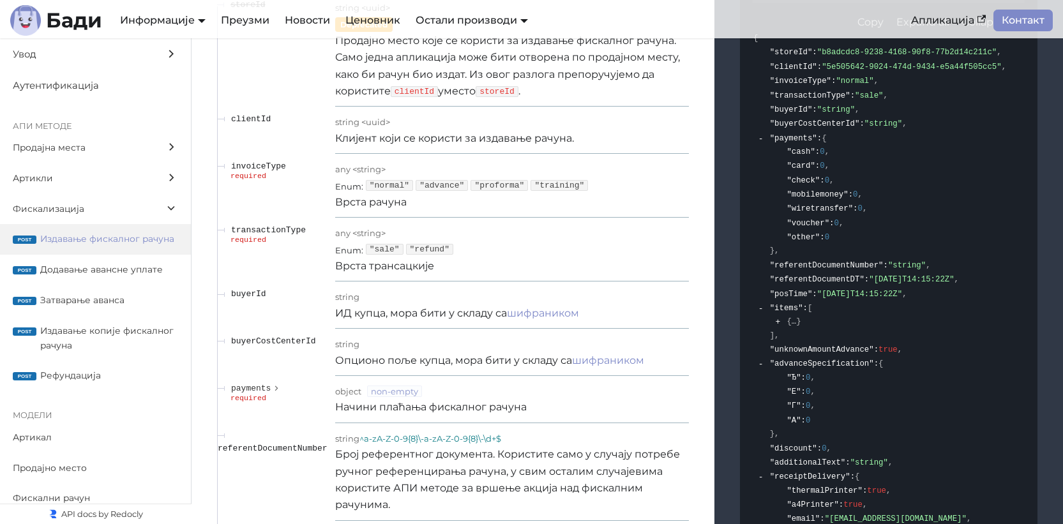
click at [383, 274] on p "Врста трансацкије" at bounding box center [512, 266] width 354 height 17
click at [450, 322] on p "ИД купца, мора бити у складу са шифраником" at bounding box center [512, 313] width 354 height 17
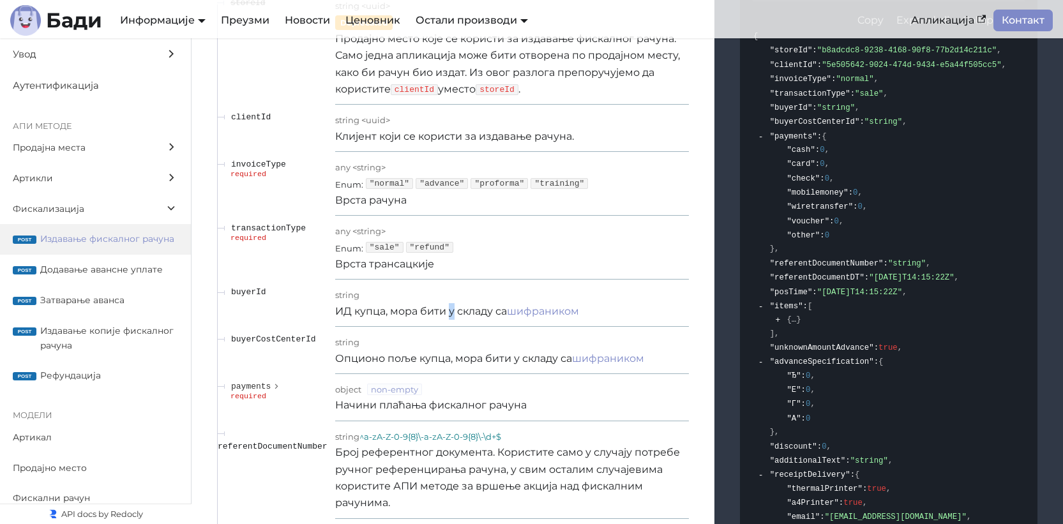
scroll to position [11122, 0]
click at [385, 319] on p "ИД купца, мора бити у складу са шифраником" at bounding box center [512, 310] width 354 height 17
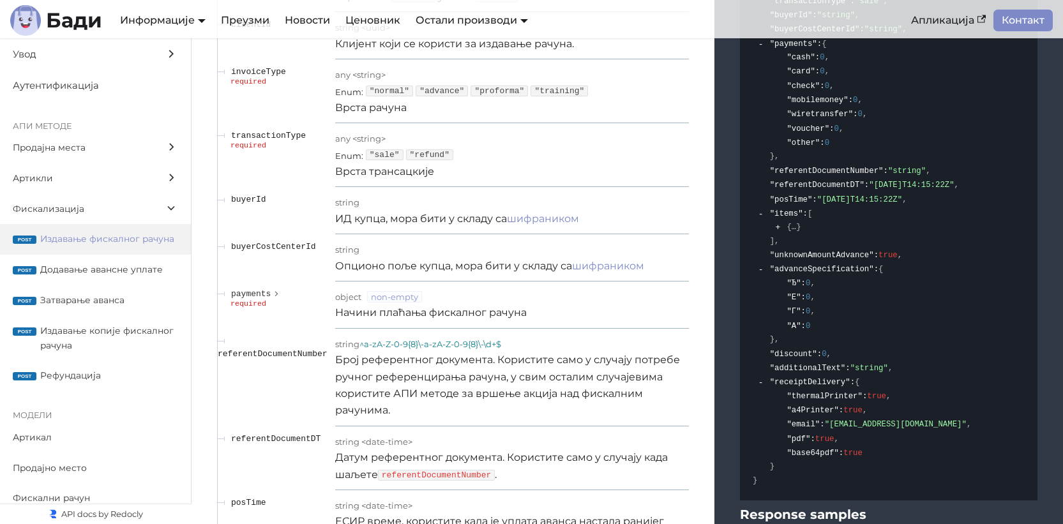
scroll to position [11232, 0]
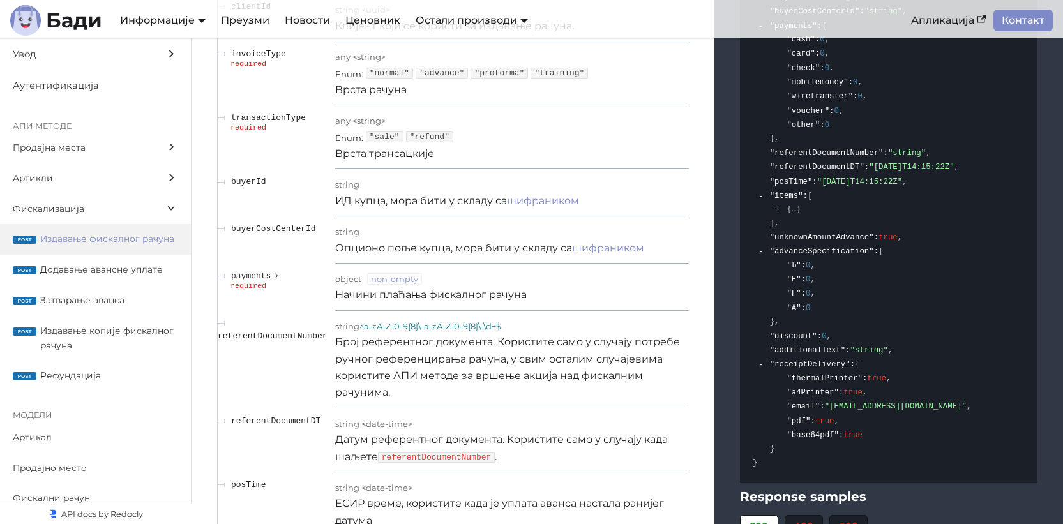
click at [382, 303] on p "Начини плаћања фискалног рачуна" at bounding box center [512, 295] width 354 height 17
click at [276, 279] on polygon "expand payments" at bounding box center [276, 276] width 3 height 5
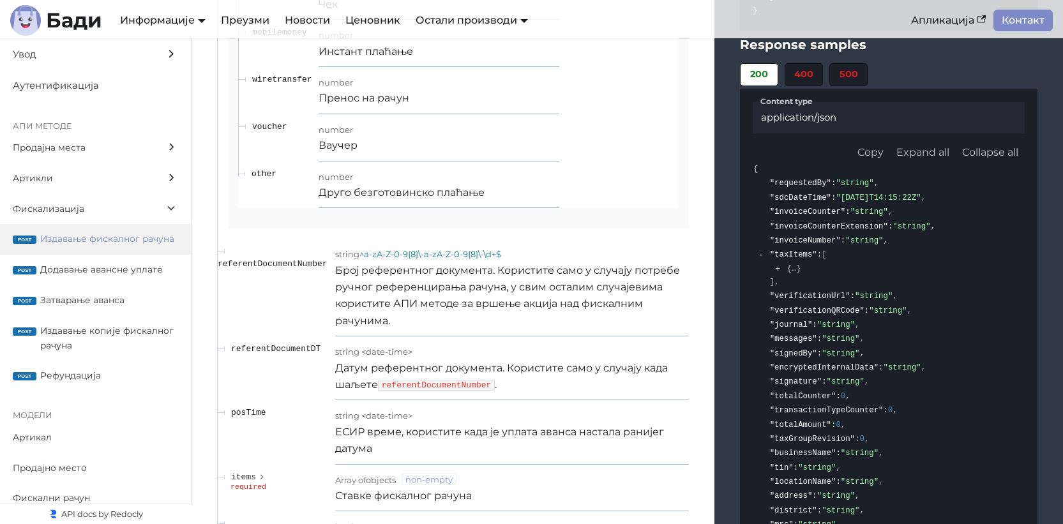
scroll to position [11688, 0]
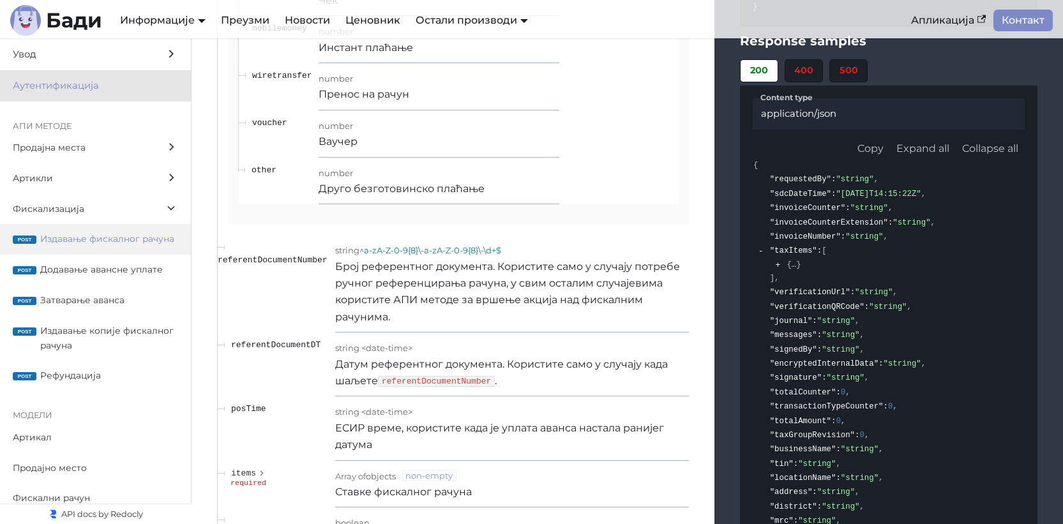
click at [79, 78] on span "Аутентификација" at bounding box center [83, 86] width 141 height 16
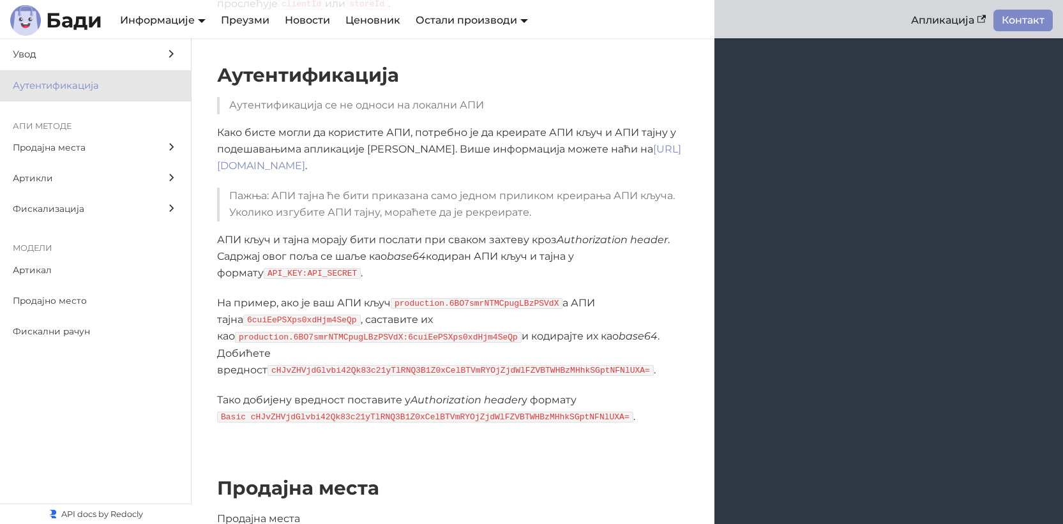
click at [299, 135] on p "Како бисте могли да користите АПИ, потребно је да креирате АПИ кључ и АПИ тајну…" at bounding box center [453, 149] width 472 height 50
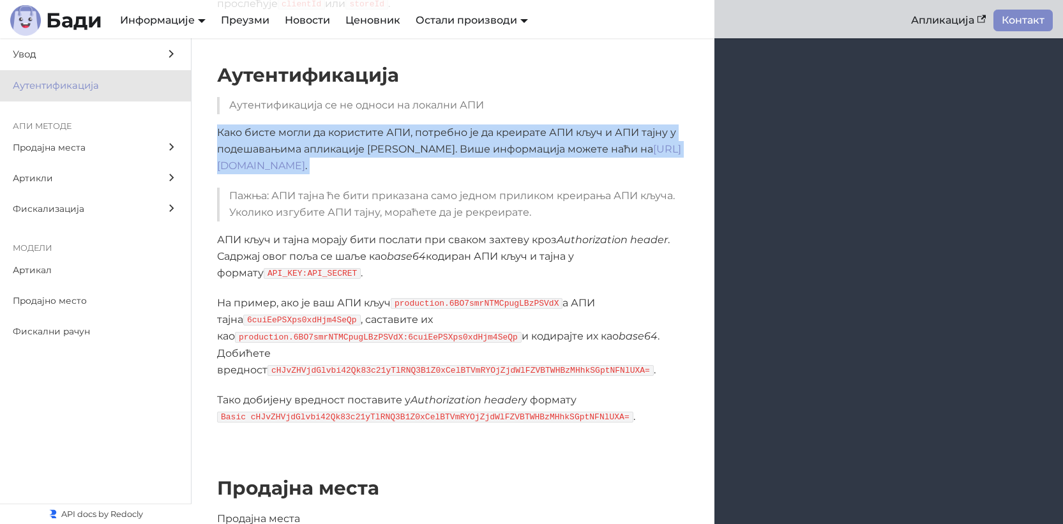
click at [299, 135] on p "Како бисте могли да користите АПИ, потребно је да креирате АПИ кључ и АПИ тајну…" at bounding box center [453, 149] width 472 height 50
click at [325, 129] on p "Како бисте могли да користите АПИ, потребно је да креирате АПИ кључ и АПИ тајну…" at bounding box center [453, 149] width 472 height 50
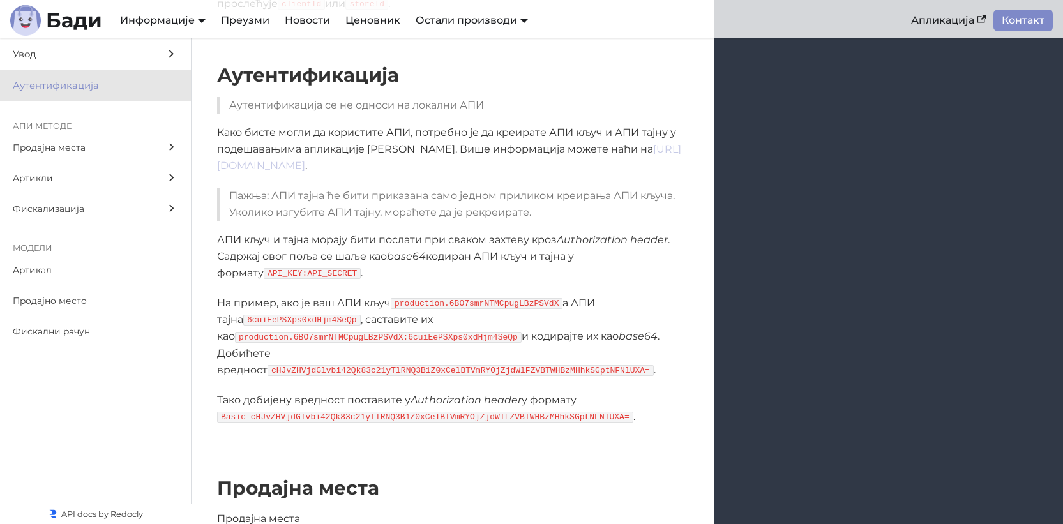
click at [355, 165] on link "[URL][DOMAIN_NAME]" at bounding box center [449, 157] width 464 height 29
click at [404, 265] on p "АПИ кључ и тајна морају бити послати при сваком захтеву кроз Authorization head…" at bounding box center [453, 257] width 472 height 50
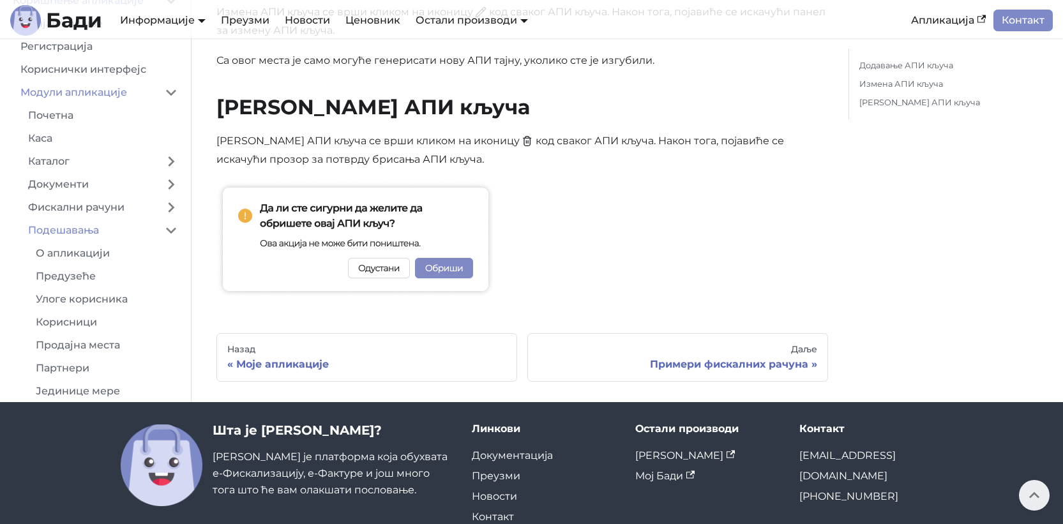
scroll to position [1103, 0]
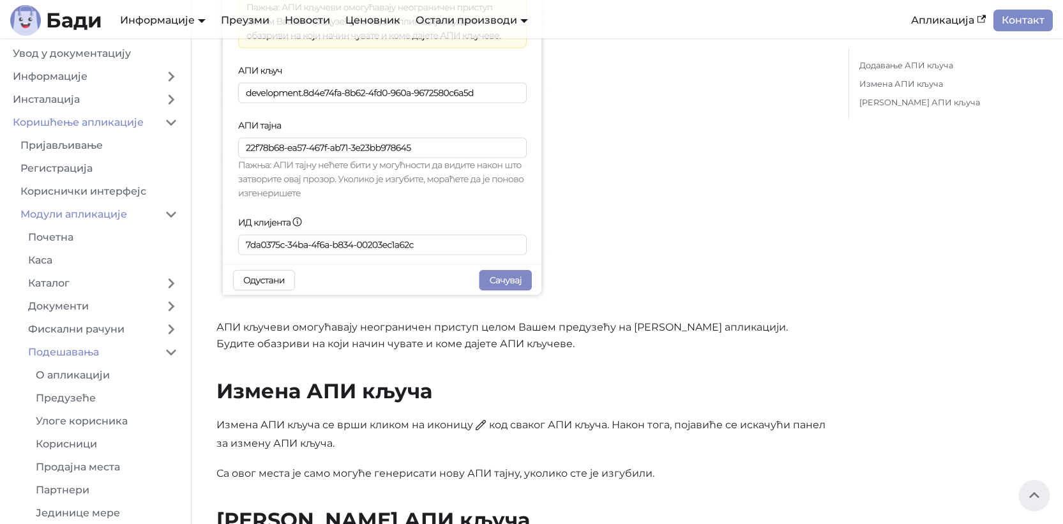
scroll to position [602, 0]
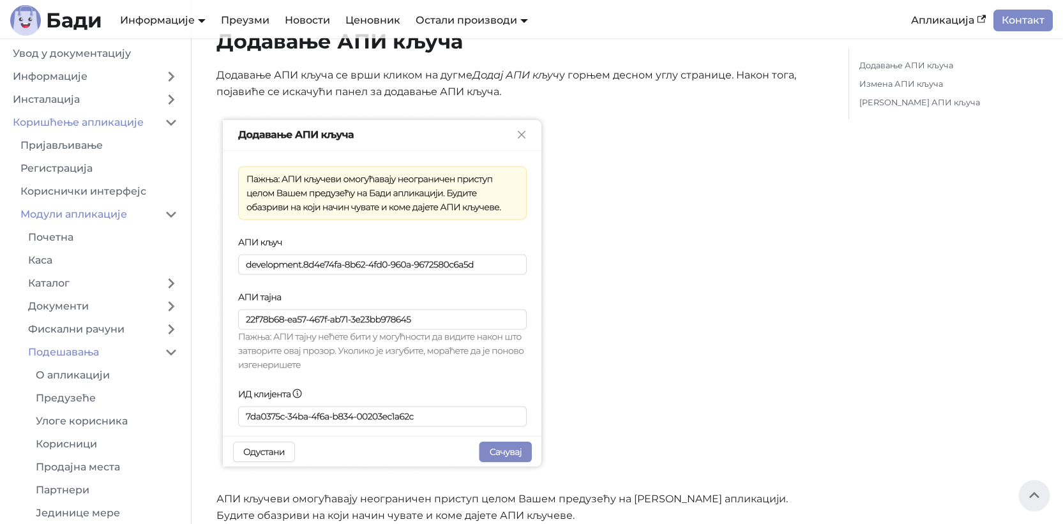
click at [690, 184] on p at bounding box center [521, 296] width 611 height 364
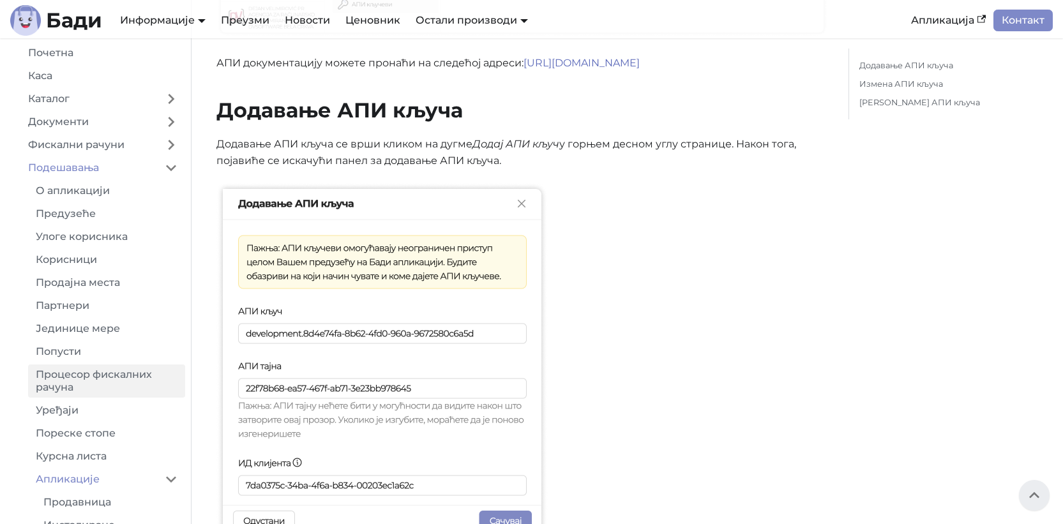
scroll to position [184, 0]
click at [119, 373] on link "Процесор фискалних рачуна" at bounding box center [106, 380] width 157 height 33
